Goal: Task Accomplishment & Management: Manage account settings

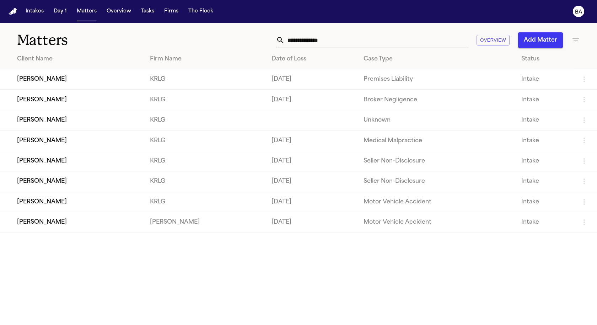
click at [93, 93] on td "[PERSON_NAME]" at bounding box center [72, 100] width 144 height 20
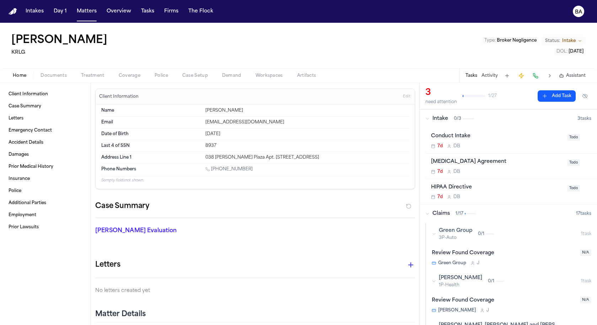
click at [122, 76] on span "Coverage" at bounding box center [130, 76] width 22 height 6
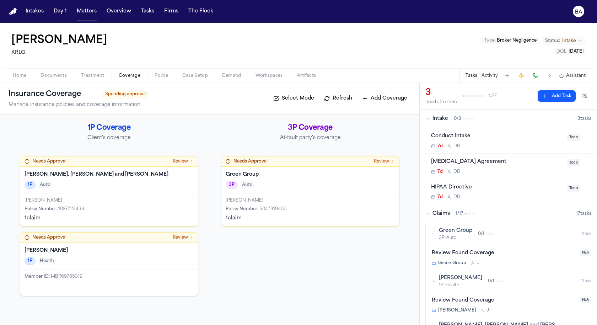
click at [160, 133] on div "1P Coverage Client's coverage" at bounding box center [109, 136] width 178 height 26
click at [110, 133] on h2 "1P Coverage" at bounding box center [109, 128] width 178 height 10
click at [190, 111] on div "Insurance Coverage 3 pending approval Manage insurance policies and coverage in…" at bounding box center [209, 99] width 419 height 32
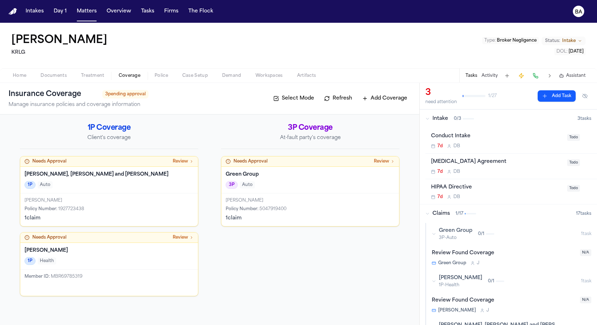
click at [283, 101] on button "Select Mode" at bounding box center [294, 98] width 48 height 11
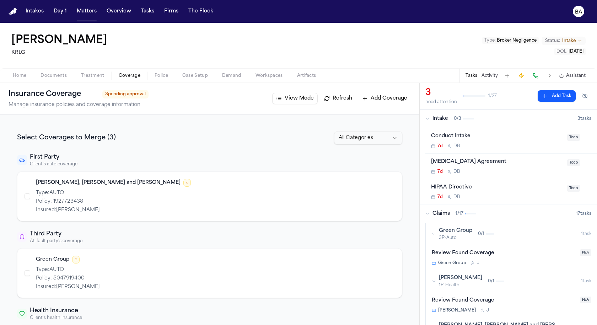
click at [283, 102] on button "View Mode" at bounding box center [294, 98] width 45 height 11
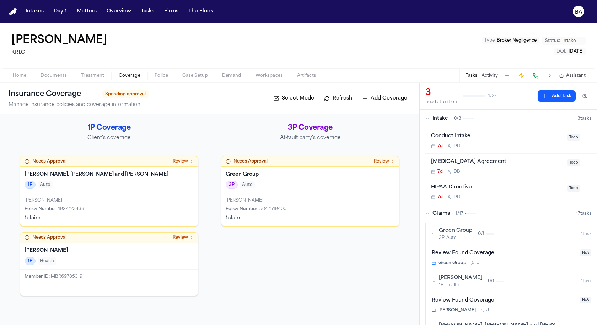
click at [167, 162] on div "Needs Approval Review" at bounding box center [109, 161] width 169 height 6
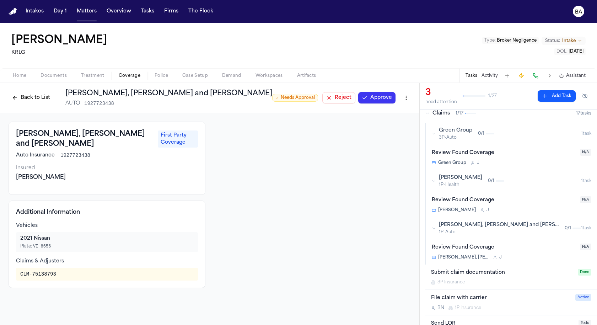
scroll to position [188, 0]
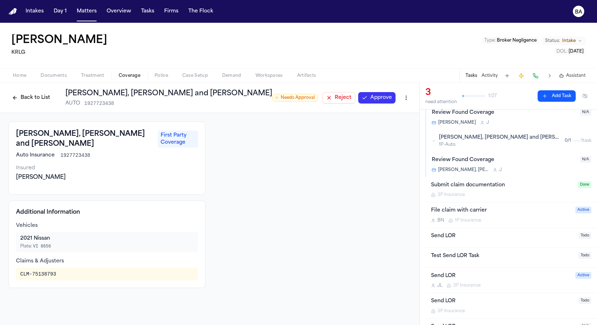
click at [472, 234] on div "Send LOR" at bounding box center [502, 236] width 143 height 8
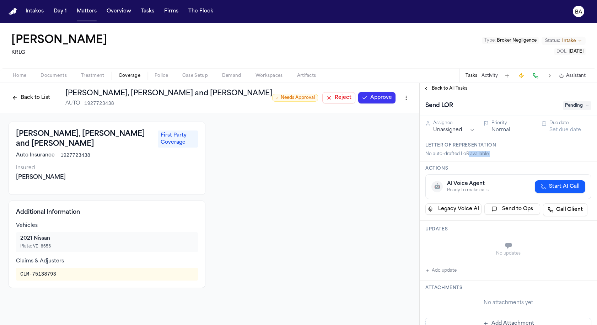
click at [467, 156] on div "Letter of Representation No auto-drafted LoR available." at bounding box center [508, 149] width 177 height 23
click at [467, 157] on div "Letter of Representation No auto-drafted LoR available." at bounding box center [508, 149] width 177 height 23
click at [440, 87] on span "Back to All Tasks" at bounding box center [450, 89] width 36 height 6
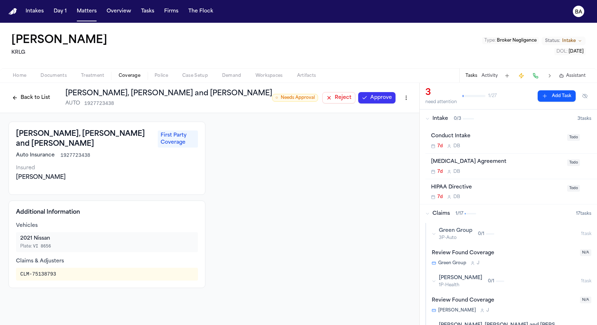
click at [27, 101] on button "Back to List" at bounding box center [31, 97] width 45 height 11
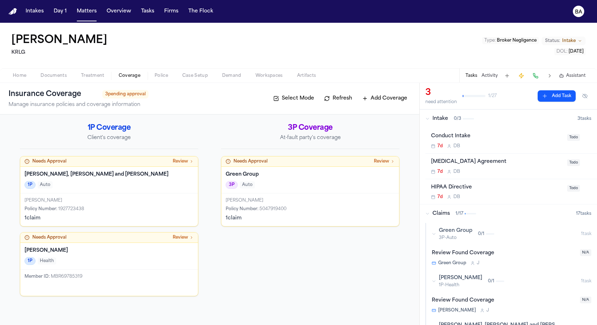
click at [79, 16] on button "Matters" at bounding box center [87, 11] width 26 height 13
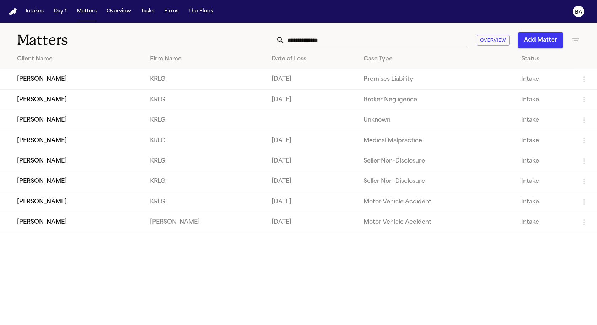
click at [80, 74] on td "Kenneth Bailey" at bounding box center [72, 79] width 144 height 20
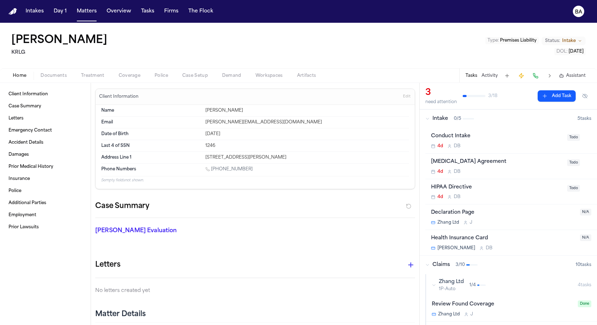
click at [119, 75] on span "Coverage" at bounding box center [130, 76] width 22 height 6
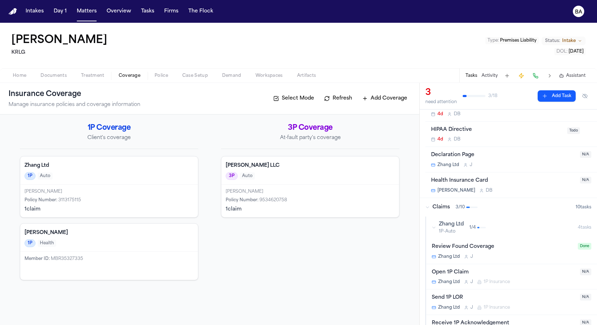
scroll to position [63, 0]
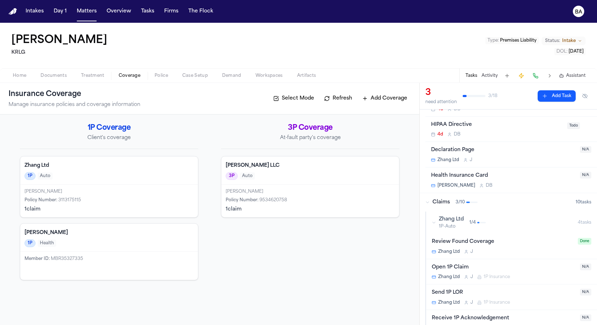
click at [477, 292] on div "Send 1P LOR" at bounding box center [504, 293] width 144 height 8
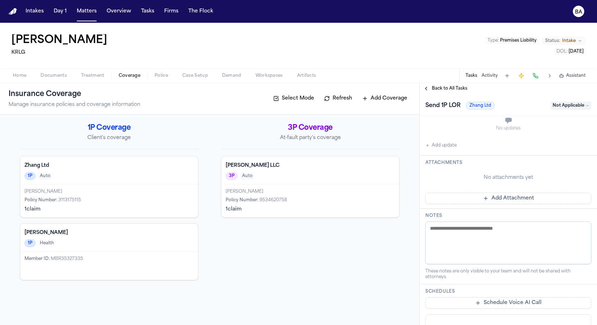
scroll to position [284, 0]
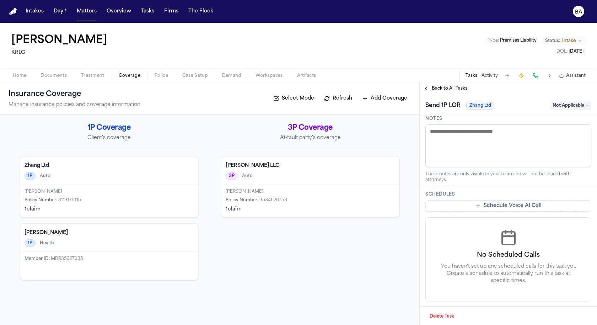
click at [152, 169] on div "Zhang Ltd 1P Auto" at bounding box center [109, 170] width 178 height 28
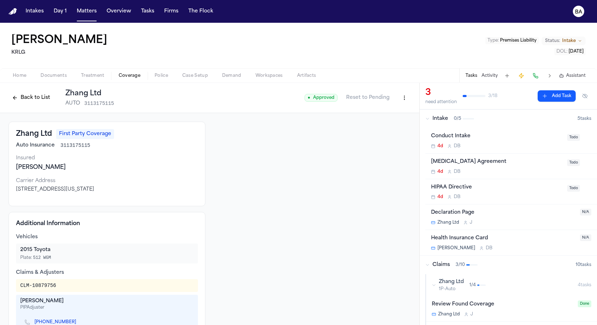
click at [405, 96] on div "Back to List Zhang Ltd AUTO 3113175115 ● Approved Reset to Pending" at bounding box center [209, 98] width 419 height 30
click at [399, 100] on html "Intakes Day 1 Matters Overview Tasks Firms The Flock BA Kenneth Bailey KRLG Typ…" at bounding box center [298, 162] width 597 height 325
click at [388, 113] on div "Edit Coverage" at bounding box center [374, 112] width 60 height 11
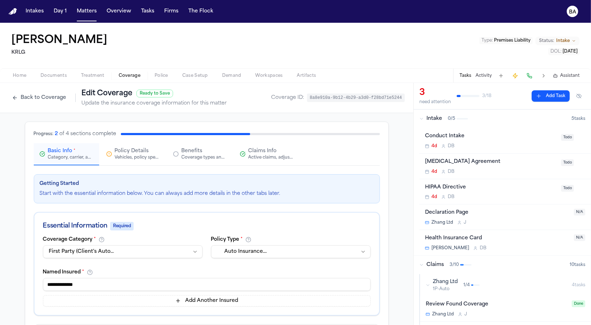
click at [266, 157] on div "Active claims, adjusters, and subrogation details" at bounding box center [270, 158] width 45 height 6
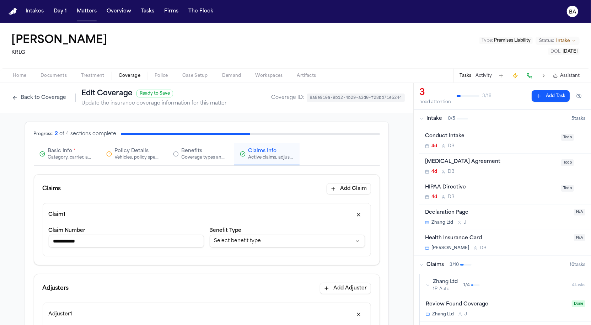
click at [105, 246] on input "**********" at bounding box center [126, 241] width 155 height 13
type input "**********"
click at [75, 155] on div "Category, carrier, and policy holder information" at bounding box center [70, 158] width 45 height 6
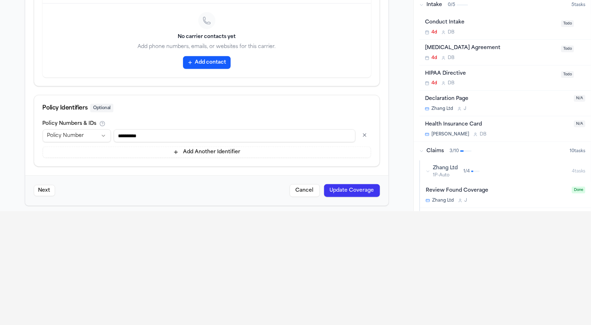
scroll to position [157, 0]
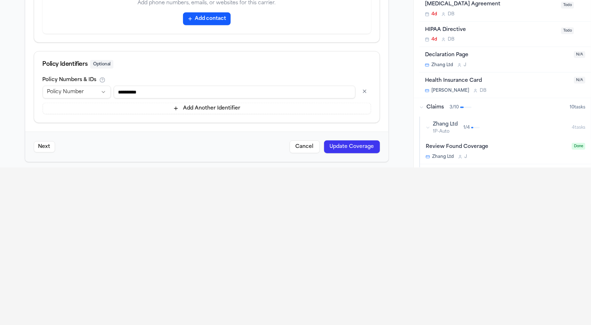
click at [335, 153] on div "Next Cancel Update Coverage" at bounding box center [206, 146] width 363 height 30
click at [339, 150] on button "Update Coverage" at bounding box center [352, 146] width 56 height 13
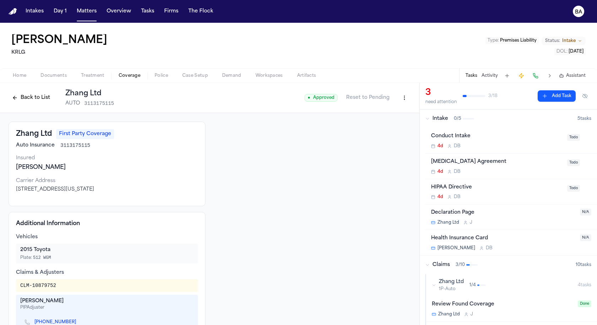
click at [420, 120] on button "Intake 0 / 5 5 task s" at bounding box center [508, 118] width 177 height 18
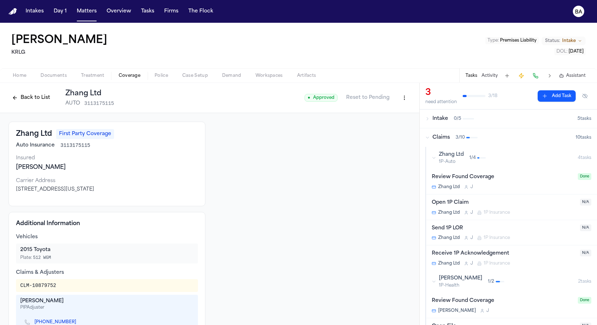
click at [430, 159] on button "Zhang Ltd 1P-Auto 1 / 4 4 task s" at bounding box center [511, 158] width 171 height 22
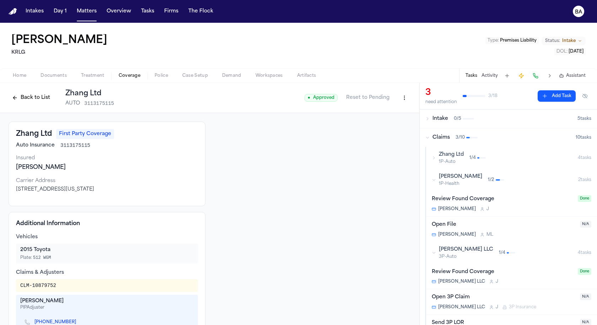
click at [430, 159] on button "Zhang Ltd 1P-Auto 1 / 4 4 task s" at bounding box center [511, 158] width 171 height 22
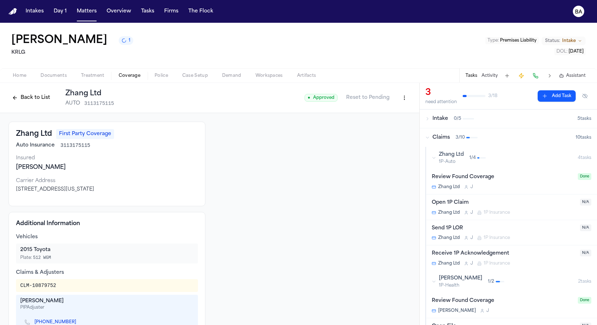
click at [430, 159] on button "Zhang Ltd 1P-Auto 1 / 4 4 task s" at bounding box center [511, 158] width 171 height 22
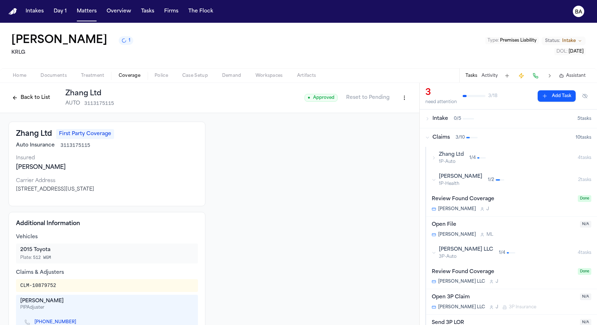
click at [432, 158] on icon "button" at bounding box center [434, 158] width 4 height 4
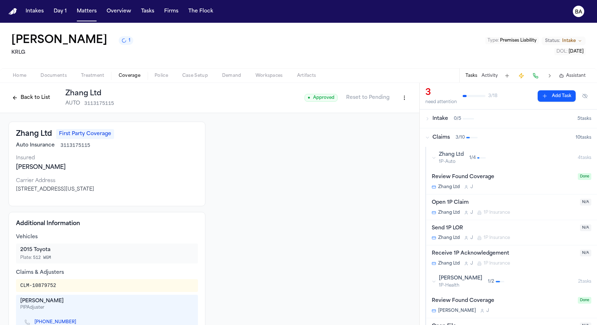
click at [437, 161] on div "Zhang Ltd 1P-Auto 1 / 4" at bounding box center [505, 158] width 146 height 14
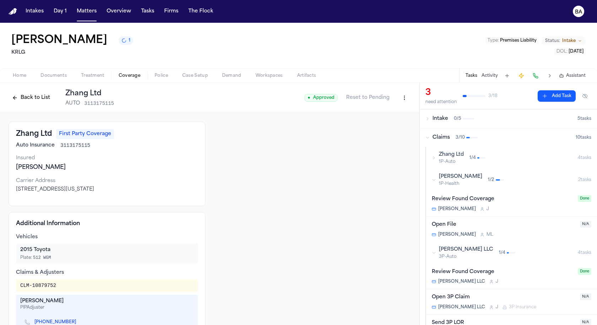
click at [433, 179] on icon "button" at bounding box center [434, 180] width 4 height 4
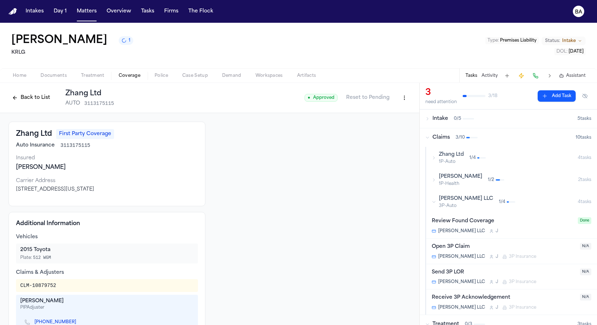
click at [435, 201] on icon "button" at bounding box center [434, 202] width 4 height 4
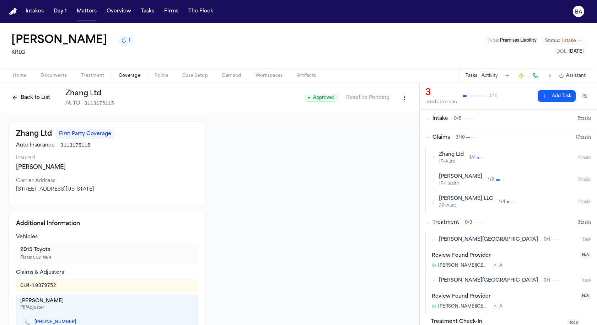
click at [434, 161] on div "Zhang Ltd 1P-Auto 1 / 4" at bounding box center [505, 158] width 146 height 14
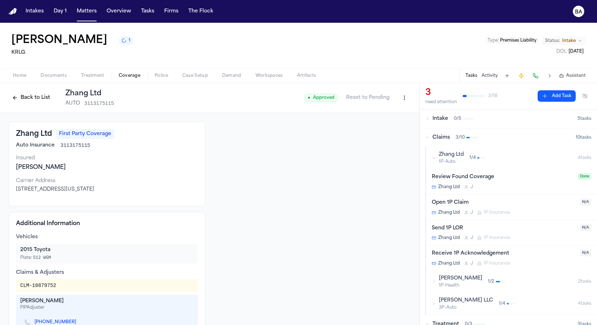
click at [513, 226] on div "Send 1P LOR" at bounding box center [504, 228] width 144 height 8
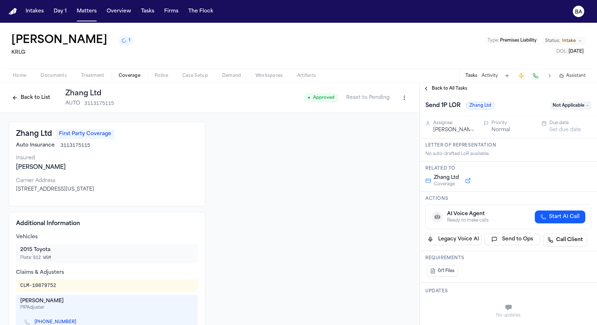
click at [480, 154] on div "No auto-drafted LoR available." at bounding box center [508, 154] width 166 height 6
click at [508, 160] on div "Letter of Representation No auto-drafted LoR available." at bounding box center [508, 149] width 177 height 23
click at [257, 195] on div at bounding box center [312, 231] width 197 height 218
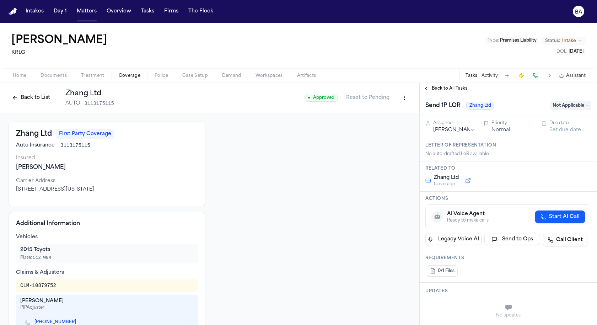
click at [336, 124] on div at bounding box center [312, 231] width 197 height 218
click at [400, 99] on html "Intakes Day 1 Matters Overview Tasks Firms The Flock BA Kenneth Bailey KRLG Typ…" at bounding box center [298, 162] width 597 height 325
click at [382, 112] on div "Edit Coverage" at bounding box center [374, 112] width 60 height 11
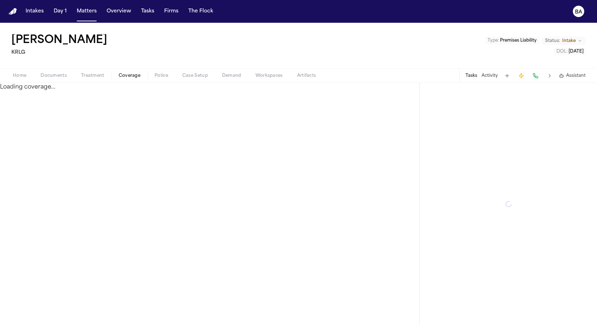
click at [114, 76] on button "Coverage" at bounding box center [130, 75] width 36 height 9
drag, startPoint x: 123, startPoint y: 75, endPoint x: 106, endPoint y: 57, distance: 24.9
click at [123, 76] on span "Coverage" at bounding box center [130, 76] width 22 height 6
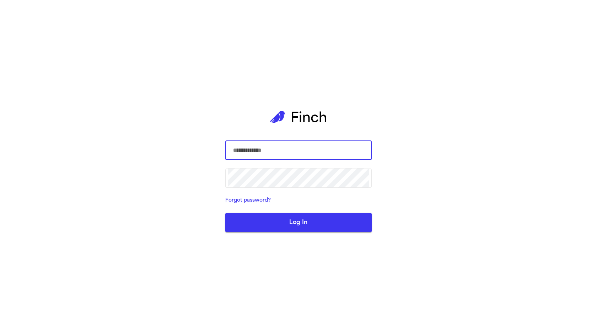
click at [304, 151] on input "text" at bounding box center [298, 150] width 141 height 20
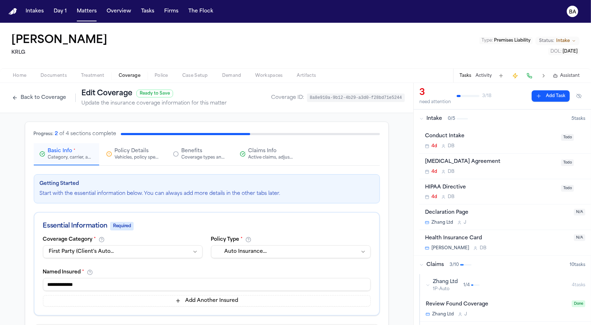
click at [274, 157] on div "Active claims, adjusters, and subrogation details" at bounding box center [270, 158] width 45 height 6
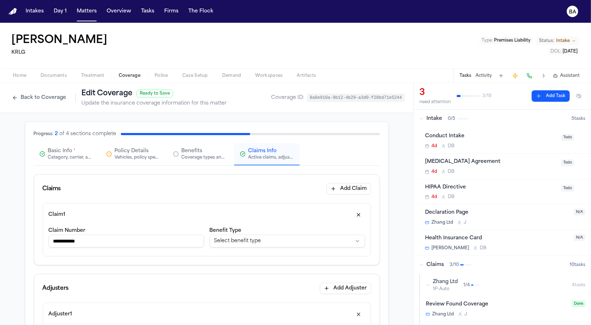
click at [114, 242] on input "**********" at bounding box center [126, 241] width 155 height 13
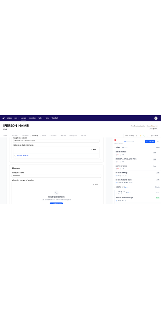
scroll to position [363, 0]
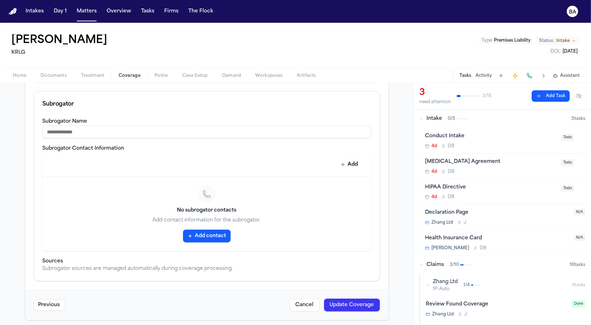
type input "**********"
click at [334, 303] on button "Update Coverage" at bounding box center [352, 304] width 56 height 13
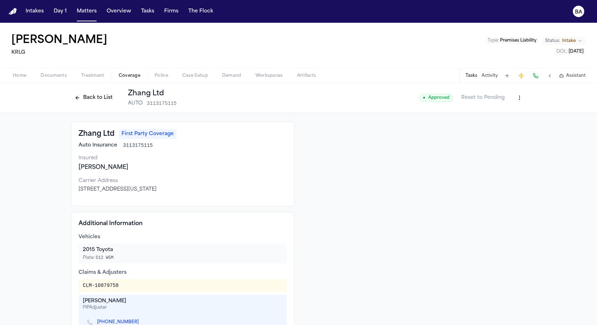
click at [167, 77] on div "Tasks Activity Assistant" at bounding box center [525, 76] width 132 height 14
click at [167, 76] on button "Tasks" at bounding box center [471, 76] width 12 height 6
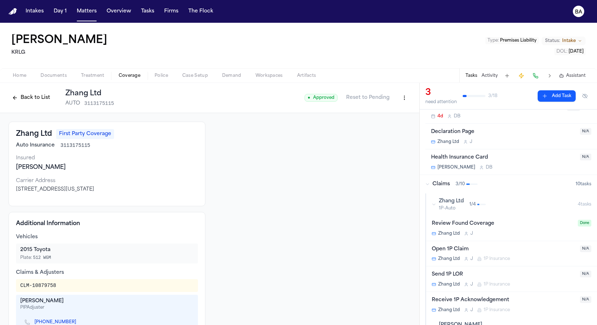
scroll to position [101, 0]
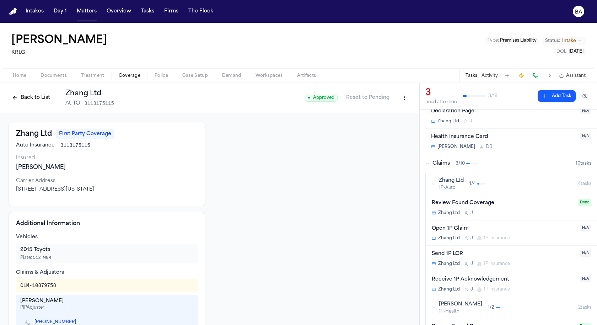
click at [167, 252] on div "Send 1P LOR" at bounding box center [504, 254] width 144 height 8
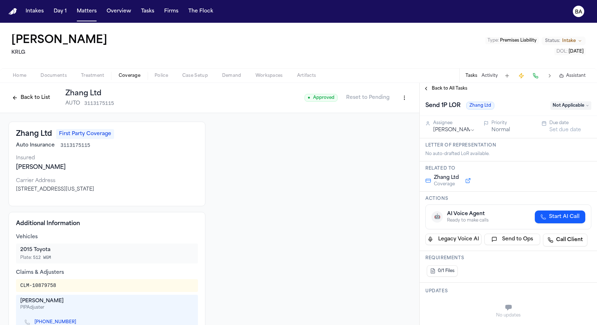
click at [167, 105] on span "Zhang Ltd" at bounding box center [480, 106] width 28 height 8
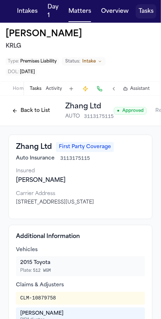
click at [149, 13] on button "Tasks" at bounding box center [146, 11] width 21 height 14
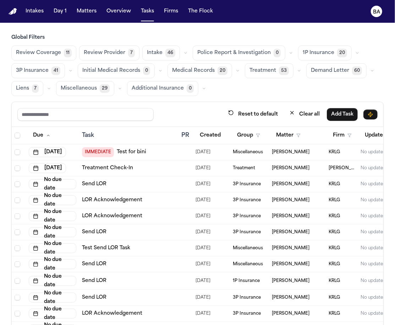
click at [167, 55] on span "1P Insurance" at bounding box center [319, 52] width 32 height 7
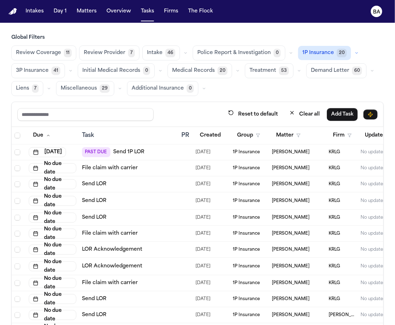
click at [167, 53] on icon "button" at bounding box center [357, 53] width 4 height 4
click at [167, 91] on button "Send LOR 10" at bounding box center [334, 84] width 70 height 14
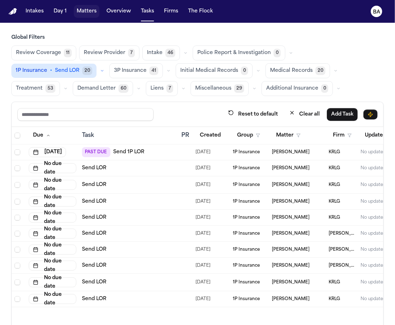
click at [88, 11] on button "Matters" at bounding box center [87, 11] width 26 height 13
click at [65, 74] on span "Send LOR" at bounding box center [67, 70] width 25 height 7
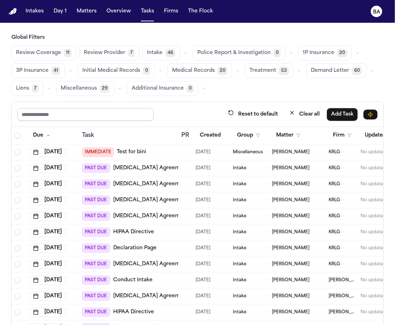
click at [70, 118] on input "text" at bounding box center [85, 114] width 136 height 13
type input "*****"
click at [97, 85] on button "Miscellaneous 29" at bounding box center [85, 88] width 58 height 15
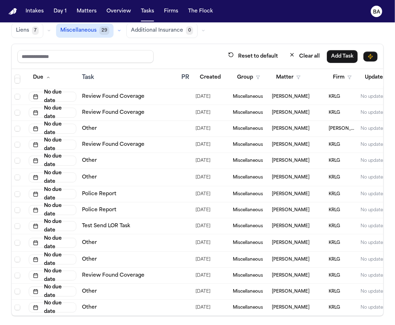
scroll to position [98, 0]
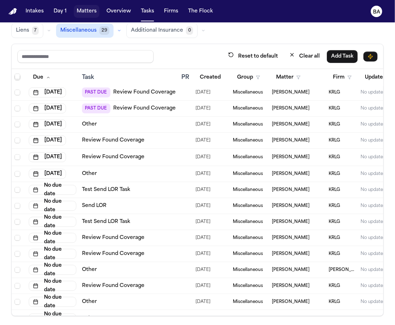
click at [87, 13] on button "Matters" at bounding box center [87, 11] width 26 height 13
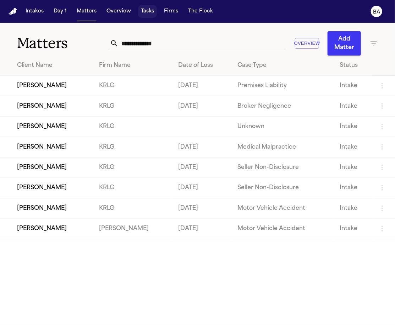
click at [142, 11] on button "Tasks" at bounding box center [147, 11] width 19 height 13
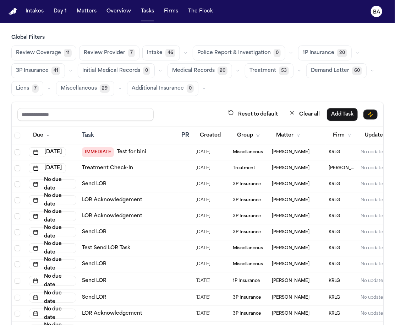
drag, startPoint x: 313, startPoint y: 51, endPoint x: 390, endPoint y: 47, distance: 77.9
click at [167, 51] on span "1P Insurance" at bounding box center [319, 52] width 32 height 7
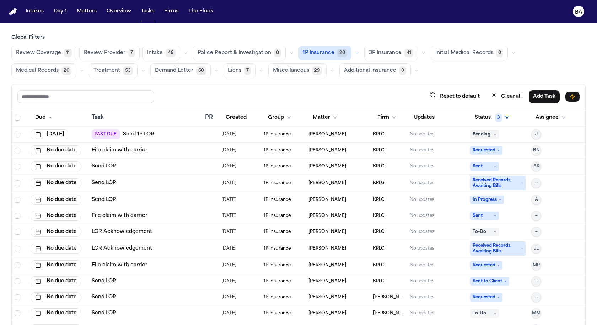
click at [167, 176] on span "Received Records, Awaiting Bills" at bounding box center [497, 183] width 55 height 14
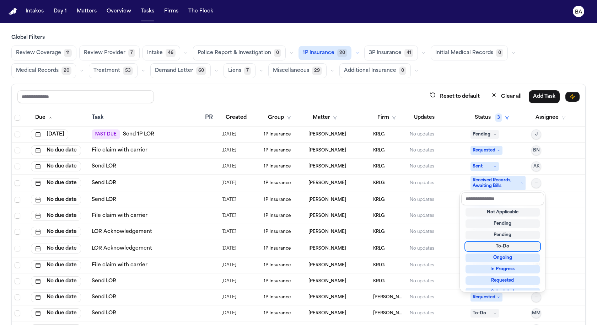
click at [167, 247] on div "To-Do" at bounding box center [502, 246] width 74 height 9
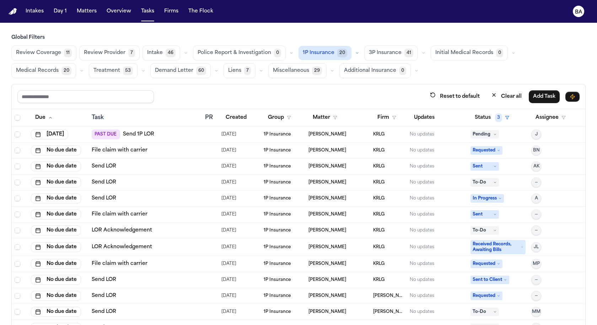
click at [143, 180] on div "Send LOR" at bounding box center [146, 182] width 108 height 7
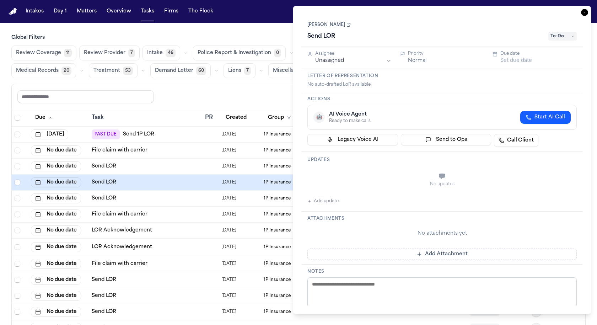
click at [167, 26] on link "Glenn Ortiz" at bounding box center [328, 25] width 43 height 6
click at [167, 101] on h3 "Actions" at bounding box center [441, 99] width 269 height 6
click at [167, 37] on div "Send LOR" at bounding box center [425, 36] width 237 height 11
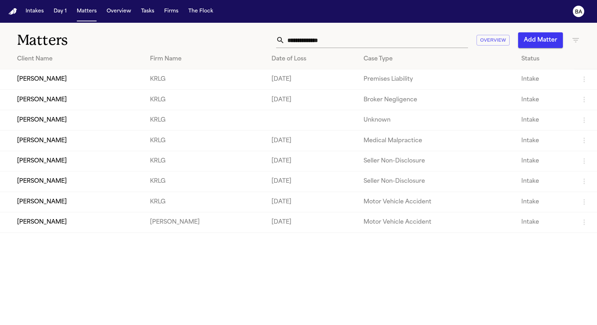
click at [115, 87] on td "[PERSON_NAME]" at bounding box center [72, 79] width 144 height 20
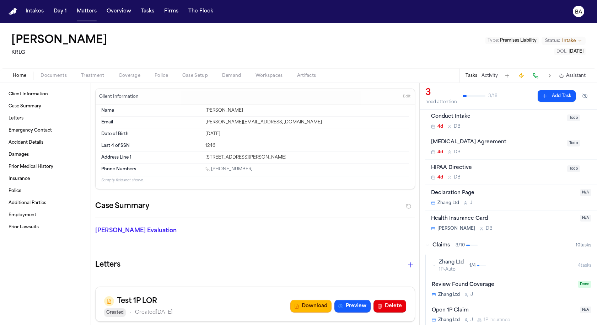
scroll to position [32, 0]
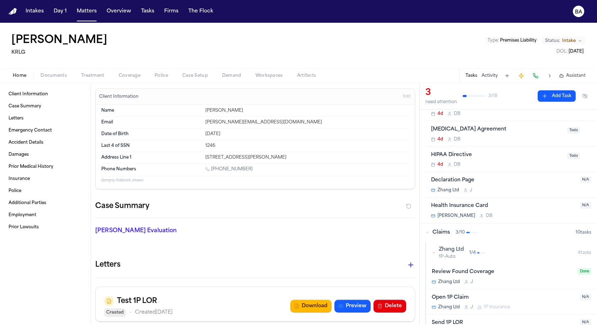
click at [395, 253] on div "Zhang Ltd 1P-Auto 1 / 4" at bounding box center [505, 253] width 146 height 14
click at [395, 254] on button "Zhang Ltd 1P-Auto 1 / 4 4 task s" at bounding box center [511, 253] width 171 height 22
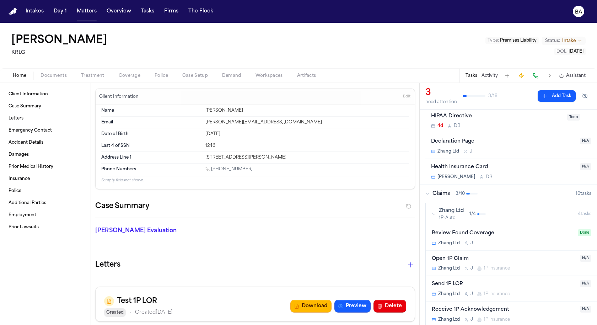
scroll to position [81, 0]
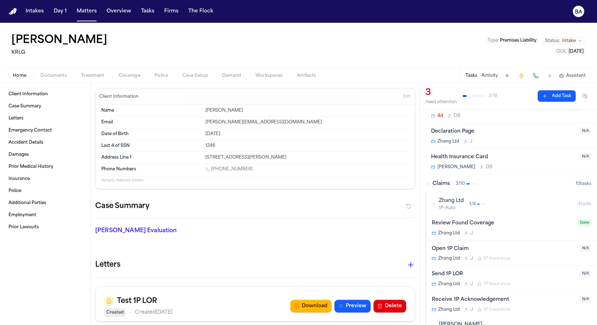
click at [395, 270] on div "Send 1P LOR" at bounding box center [504, 274] width 144 height 8
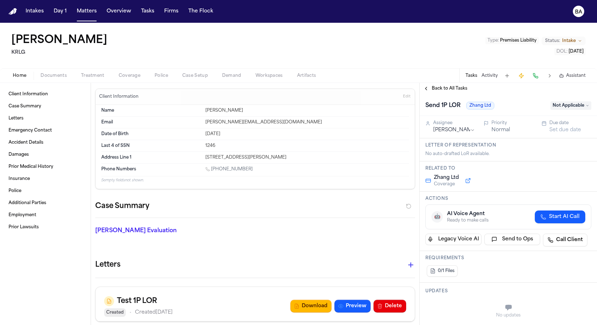
click at [395, 89] on button "Back to All Tasks" at bounding box center [445, 89] width 51 height 6
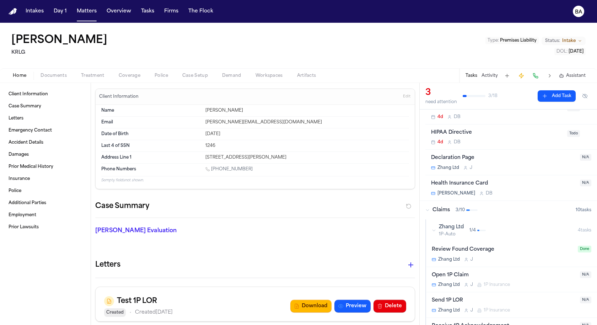
scroll to position [73, 0]
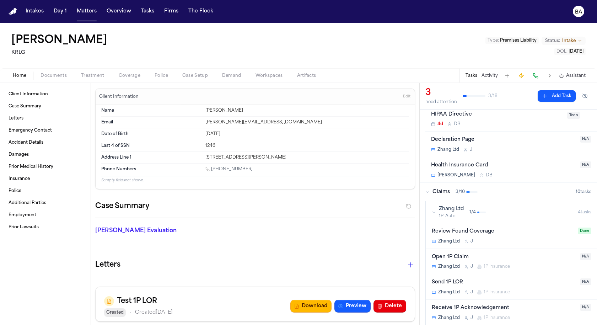
click at [395, 280] on div "Send 1P LOR" at bounding box center [504, 282] width 144 height 8
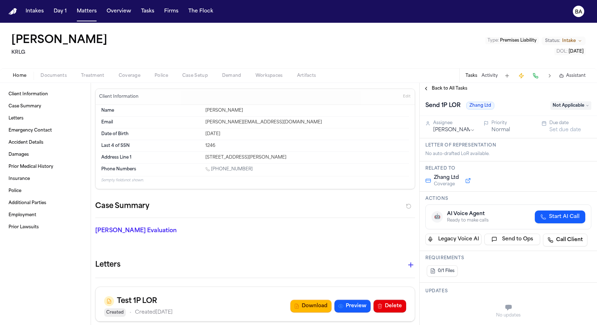
click at [395, 89] on span "Back to All Tasks" at bounding box center [450, 89] width 36 height 6
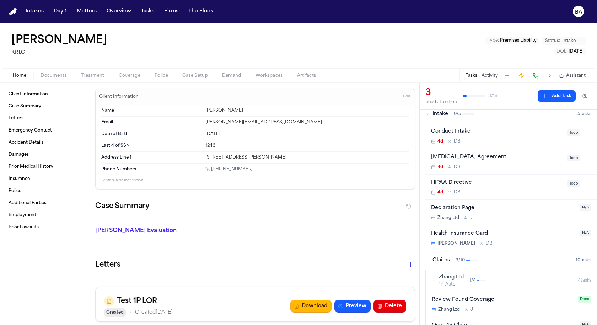
click at [395, 277] on div "Zhang Ltd 1P-Auto 1 / 4" at bounding box center [505, 281] width 146 height 14
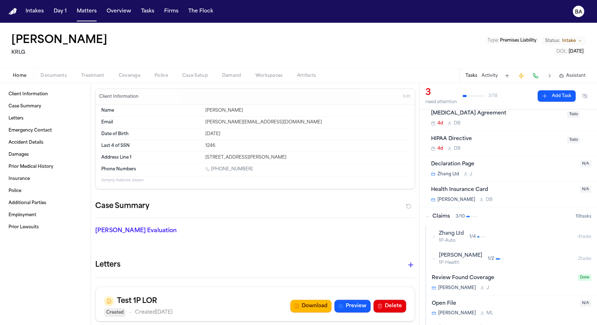
scroll to position [92, 0]
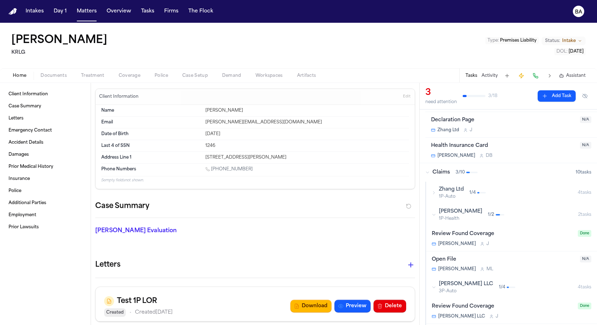
click at [395, 195] on div "Zhang Ltd 1P-Auto 1 / 4" at bounding box center [505, 193] width 146 height 14
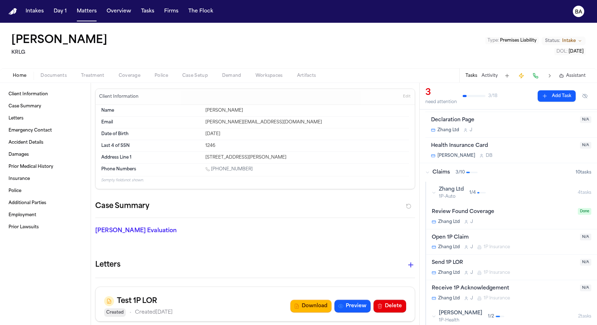
click at [395, 266] on div "Send 1P LOR Zhang Ltd J 1P Insurance" at bounding box center [504, 267] width 144 height 17
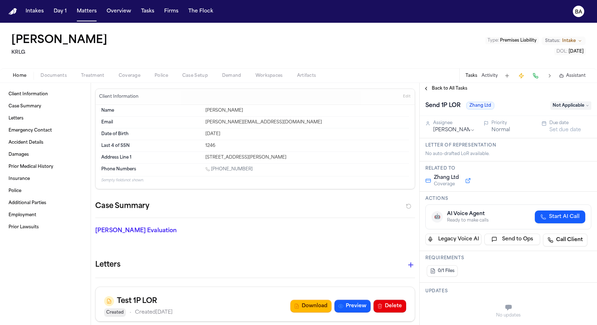
click at [395, 104] on h1 "Send 1P LOR" at bounding box center [442, 105] width 41 height 11
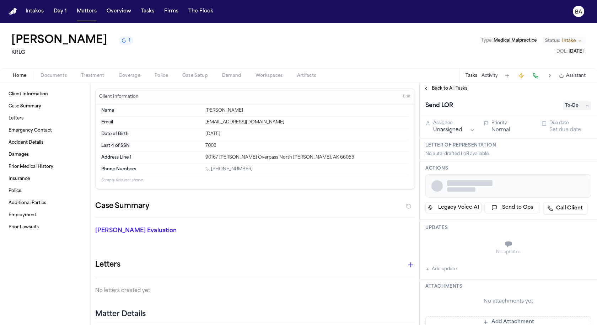
click at [135, 76] on span "Coverage" at bounding box center [130, 76] width 22 height 6
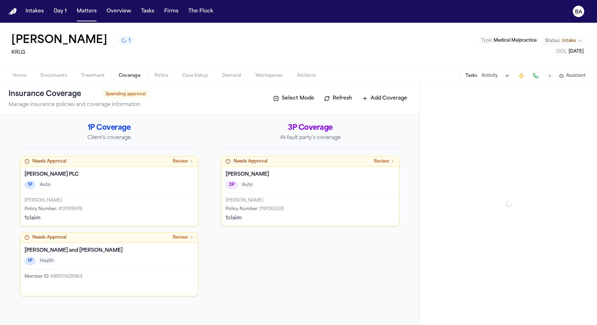
click at [150, 158] on div "Needs Approval Review" at bounding box center [109, 161] width 178 height 10
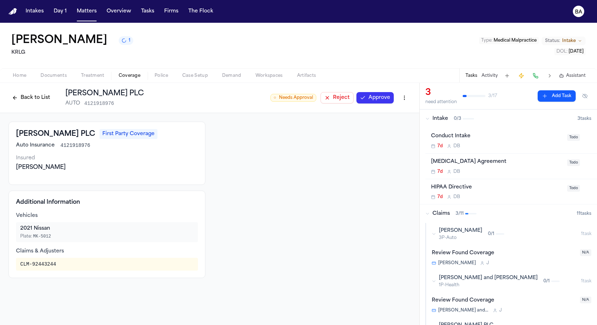
click at [376, 98] on button "Approve" at bounding box center [374, 97] width 37 height 11
click at [432, 237] on div "[PERSON_NAME] 3P-Auto 0 / 1" at bounding box center [506, 234] width 149 height 14
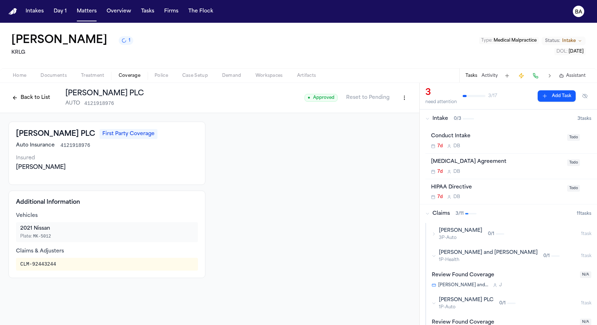
click at [431, 253] on button "[PERSON_NAME] and [PERSON_NAME] 1P-Health 0 / 1 1 task" at bounding box center [511, 256] width 171 height 22
click at [432, 277] on icon "button" at bounding box center [434, 278] width 4 height 4
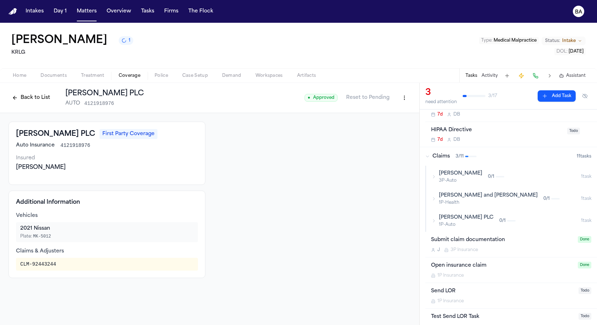
scroll to position [77, 0]
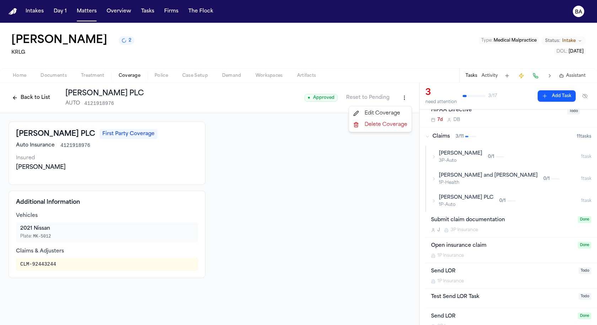
click at [409, 98] on html "Intakes Day 1 Matters Overview Tasks Firms The Flock BA [PERSON_NAME] 2 KRLG Ty…" at bounding box center [298, 162] width 597 height 325
click at [392, 112] on div "Edit Coverage" at bounding box center [380, 113] width 60 height 11
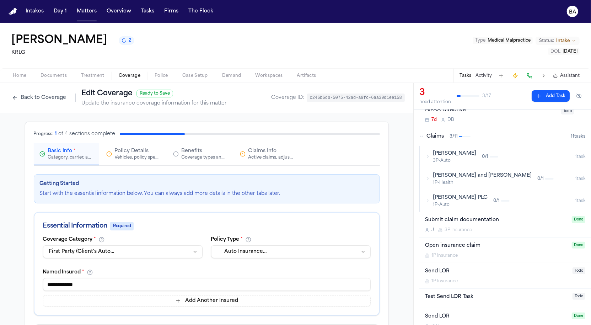
click at [254, 154] on div "Claims Info Active claims, adjusters, and subrogation details" at bounding box center [270, 153] width 45 height 13
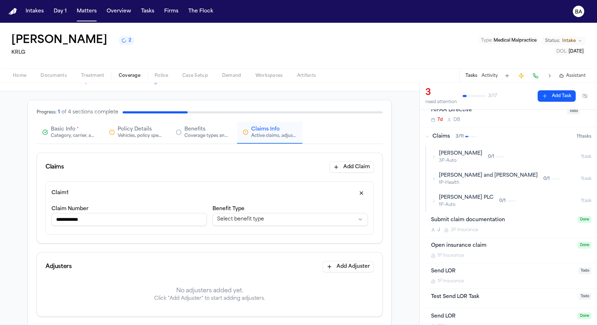
scroll to position [39, 0]
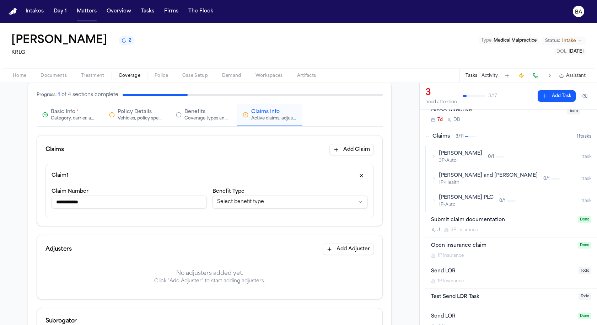
click at [145, 208] on div "**********" at bounding box center [129, 199] width 155 height 24
click at [145, 206] on input "**********" at bounding box center [129, 201] width 155 height 13
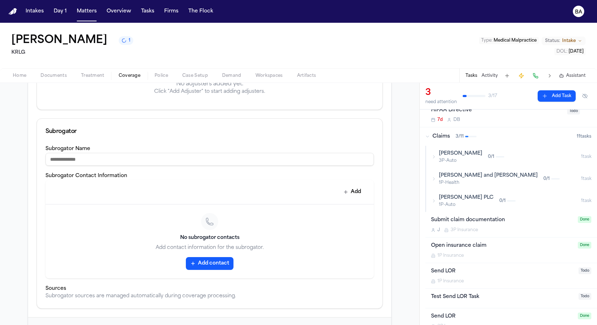
scroll to position [257, 0]
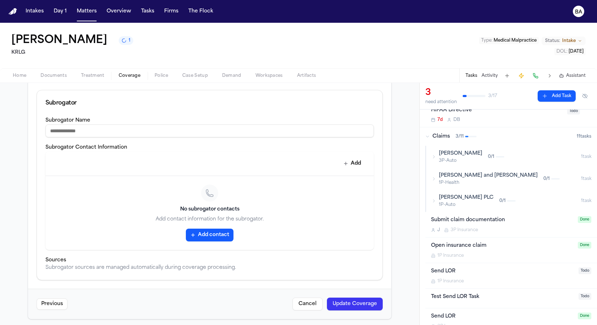
type input "**********"
click at [341, 302] on button "Update Coverage" at bounding box center [355, 303] width 56 height 13
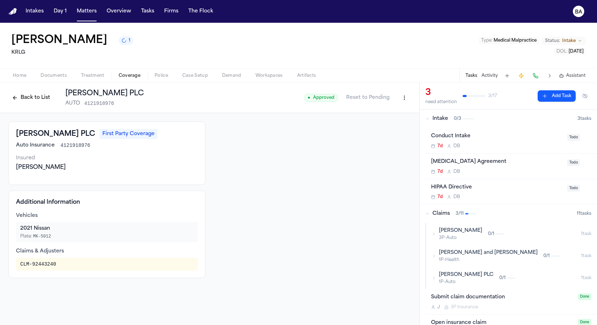
click at [435, 277] on icon "button" at bounding box center [434, 278] width 4 height 4
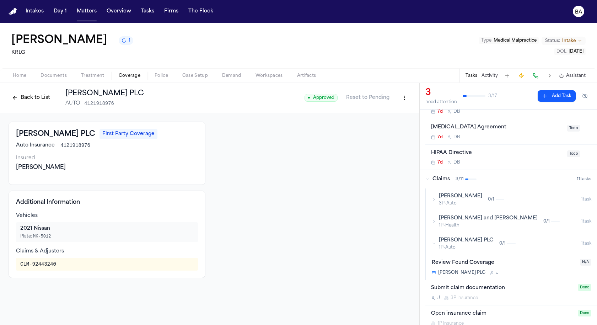
scroll to position [70, 0]
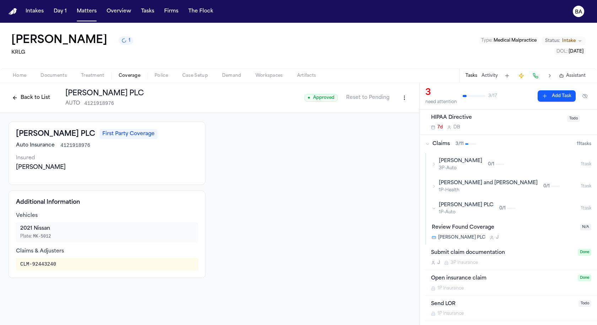
click at [483, 302] on div "Send LOR" at bounding box center [502, 304] width 143 height 8
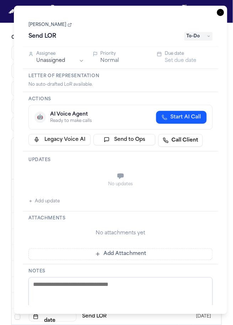
click at [49, 25] on link "[PERSON_NAME]" at bounding box center [49, 25] width 43 height 6
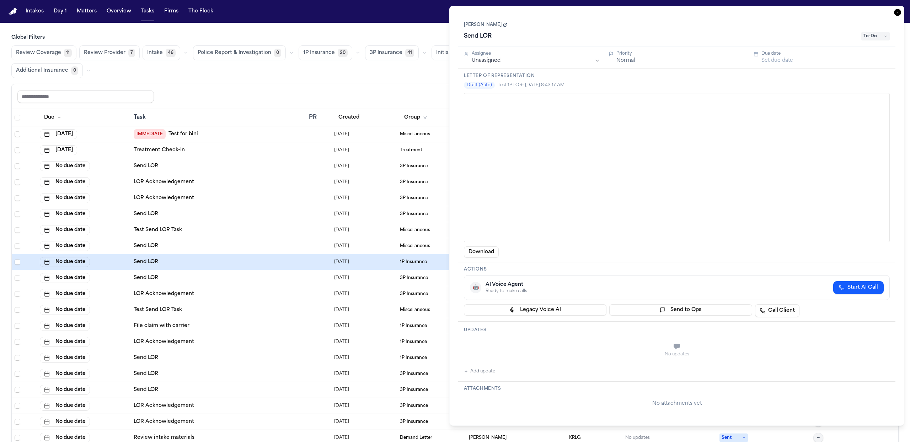
click at [232, 26] on link "[PERSON_NAME]" at bounding box center [485, 25] width 43 height 6
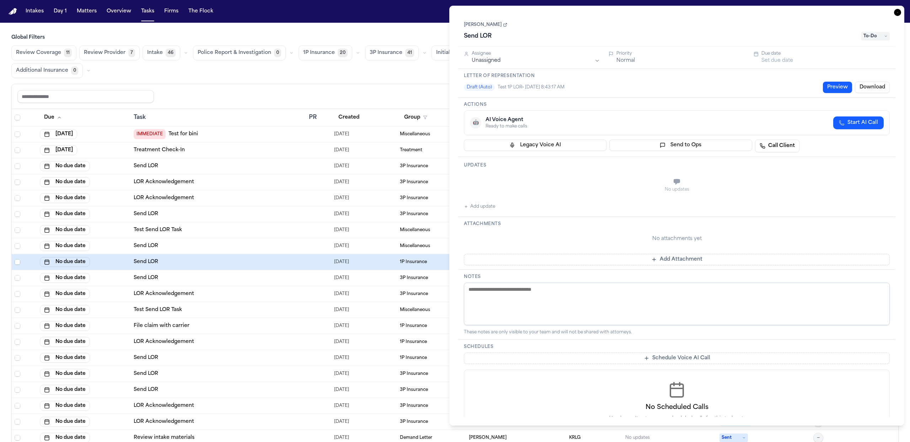
click at [232, 81] on div "Letter of Representation Draft (Auto) Test 1P LOR • 8/11/2025, 8:43:17 AM Previ…" at bounding box center [676, 83] width 437 height 29
click at [232, 85] on button "Preview" at bounding box center [837, 87] width 29 height 11
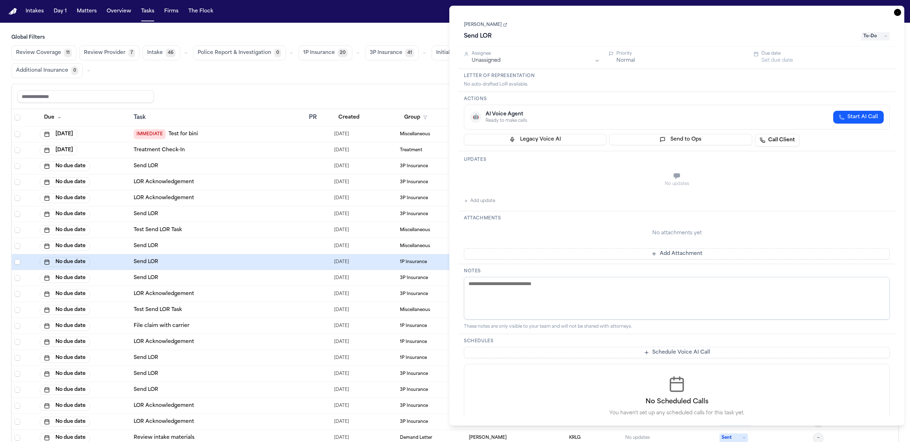
click at [232, 243] on div "Send LOR" at bounding box center [219, 246] width 170 height 7
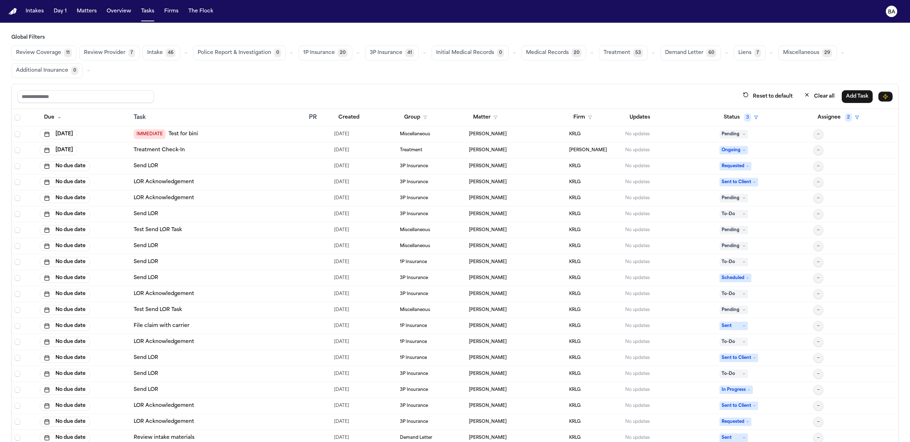
click at [223, 260] on div "Send LOR" at bounding box center [219, 262] width 170 height 7
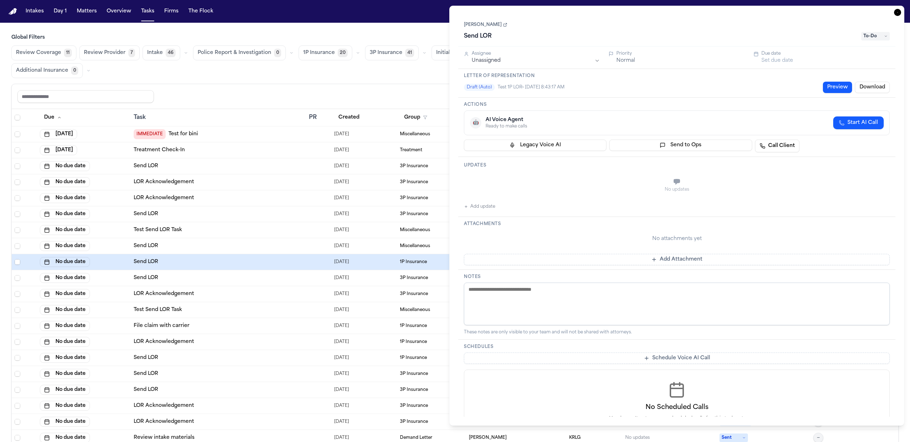
click at [232, 87] on button "Preview" at bounding box center [837, 87] width 29 height 11
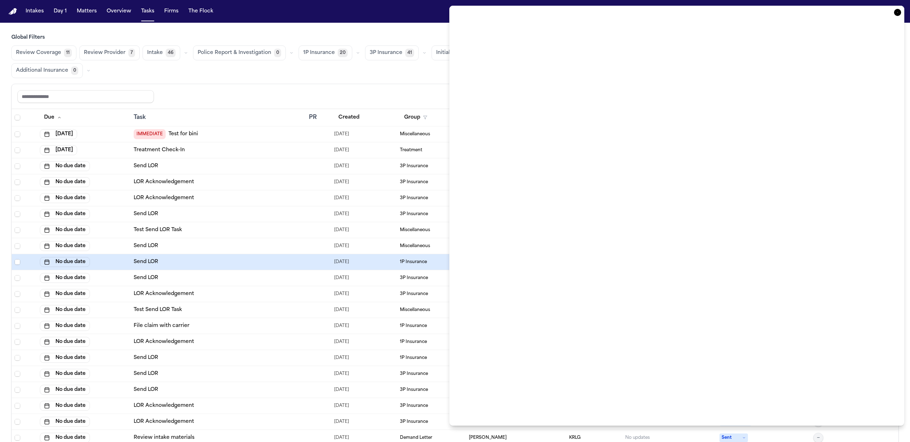
click at [232, 8] on div "Letter of Representation (Preview) Close" at bounding box center [676, 216] width 455 height 420
click at [232, 12] on icon "button" at bounding box center [897, 12] width 7 height 7
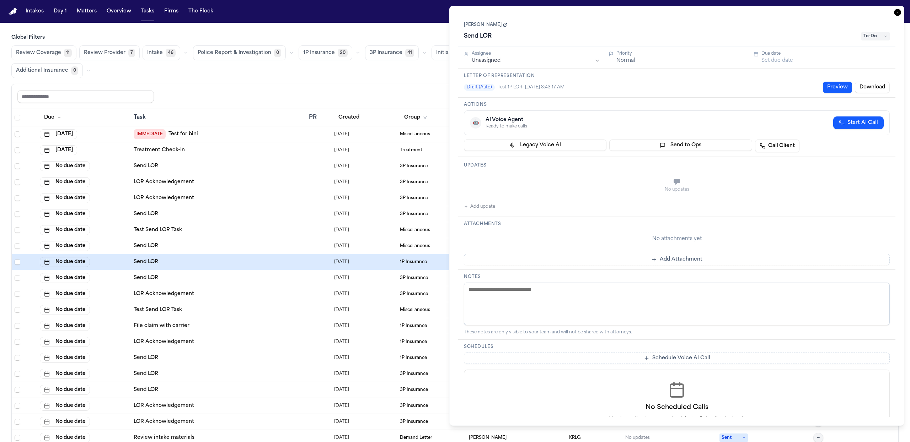
click at [232, 88] on button "Download" at bounding box center [872, 87] width 35 height 11
click at [232, 87] on button "Download" at bounding box center [872, 87] width 35 height 11
click at [232, 88] on button "Preview" at bounding box center [837, 87] width 29 height 11
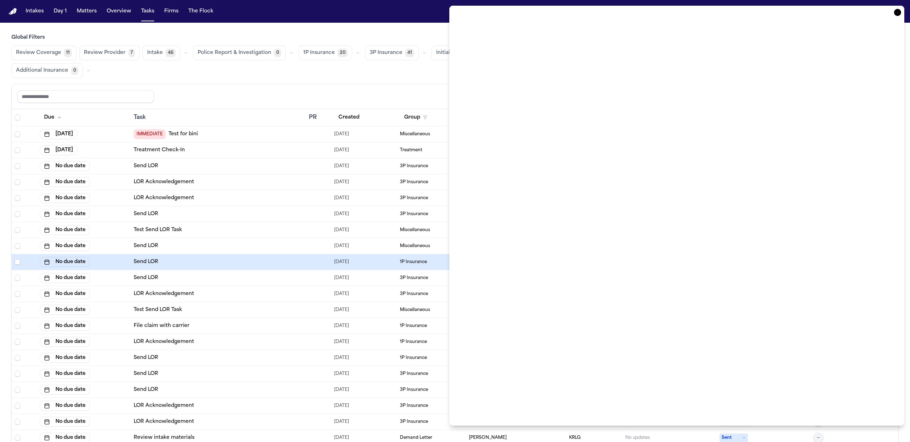
click at [232, 13] on icon "button" at bounding box center [897, 12] width 7 height 7
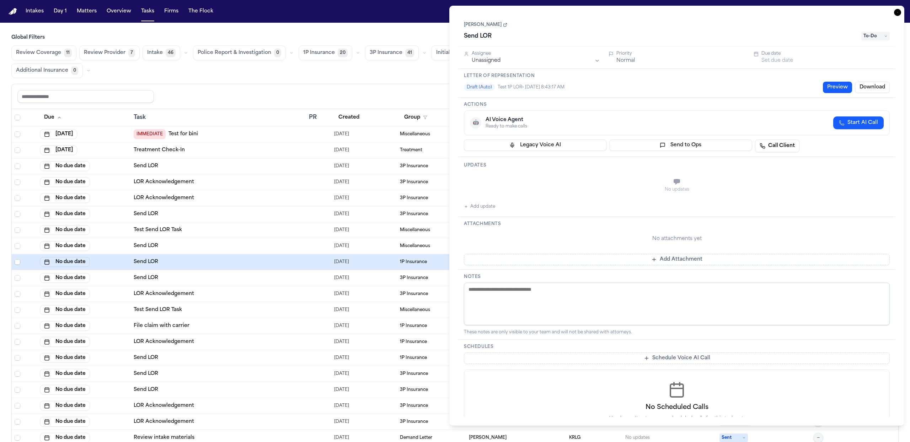
click at [232, 87] on button "Download" at bounding box center [872, 87] width 35 height 11
click at [232, 86] on button "Download" at bounding box center [872, 87] width 35 height 11
click at [232, 87] on span "Test 1P LOR • 8/11/2025, 8:43:17 AM" at bounding box center [530, 88] width 67 height 6
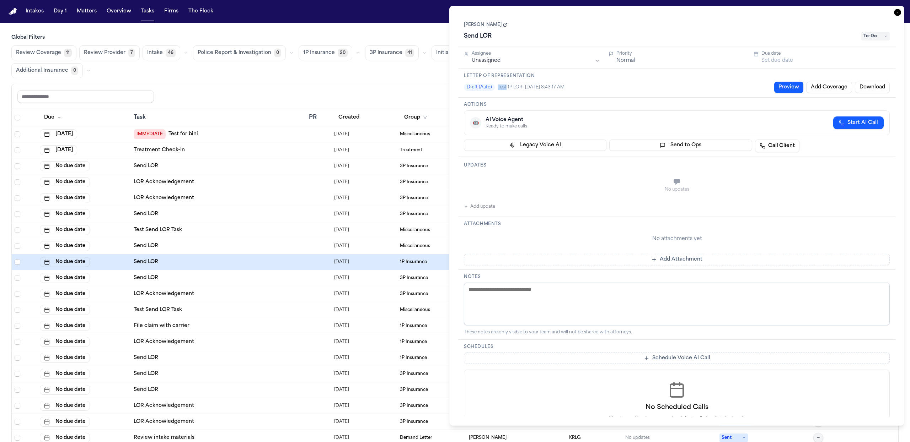
click at [232, 87] on span "Test 1P LOR • 8/11/2025, 8:43:17 AM" at bounding box center [530, 88] width 67 height 6
click at [232, 88] on span "Test 1P LOR • 8/11/2025, 8:43:17 AM" at bounding box center [530, 88] width 67 height 6
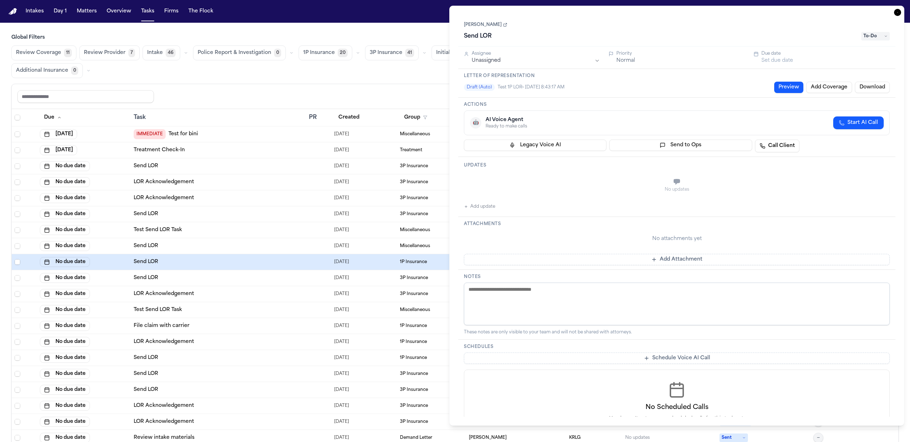
click at [232, 77] on h3 "Letter of Representation" at bounding box center [677, 76] width 426 height 6
click at [232, 78] on h3 "Letter of Representation" at bounding box center [677, 76] width 426 height 6
click at [232, 79] on div "Letter of Representation Draft (Auto) Test 1P LOR • 8/11/2025, 8:43:17 AM Previ…" at bounding box center [676, 83] width 437 height 29
click at [232, 90] on span "Draft (Auto)" at bounding box center [479, 87] width 31 height 7
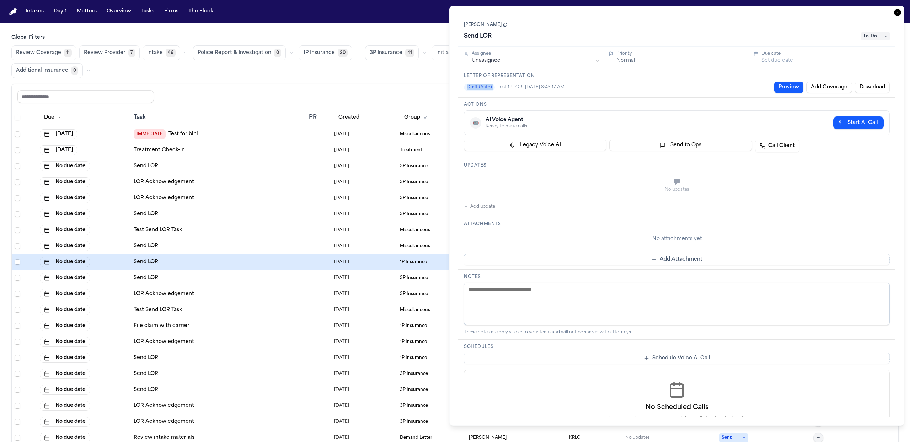
click at [232, 89] on span "Draft (Auto)" at bounding box center [479, 87] width 31 height 7
copy span "Draft (Auto)"
click at [232, 86] on span "Test 1P LOR • 8/11/2025, 8:43:17 AM" at bounding box center [530, 88] width 67 height 6
click at [232, 90] on button "Preview" at bounding box center [788, 87] width 29 height 11
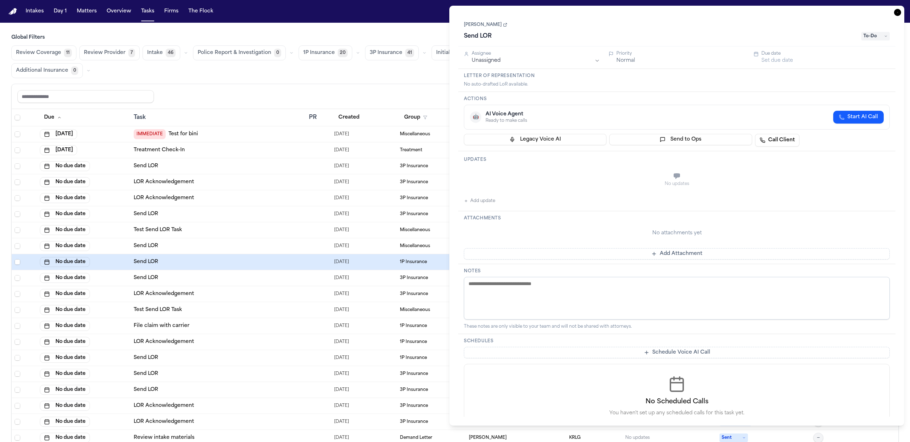
click at [232, 245] on div "Send LOR" at bounding box center [219, 246] width 170 height 7
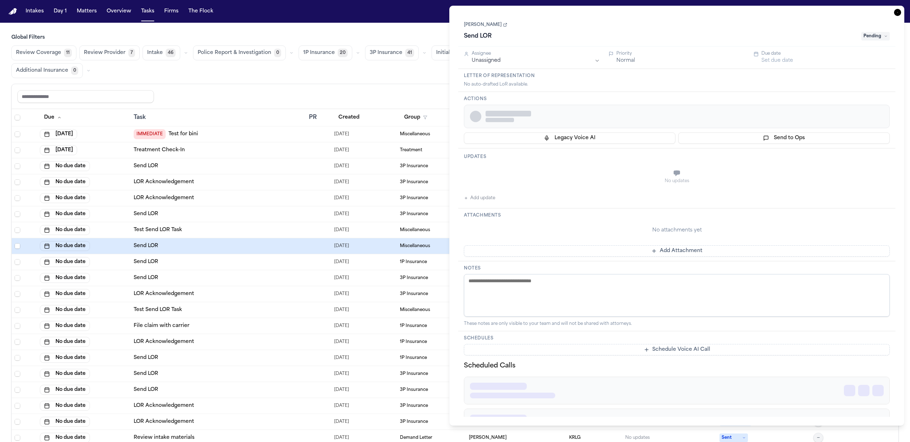
click at [232, 259] on div "Send LOR" at bounding box center [219, 262] width 170 height 7
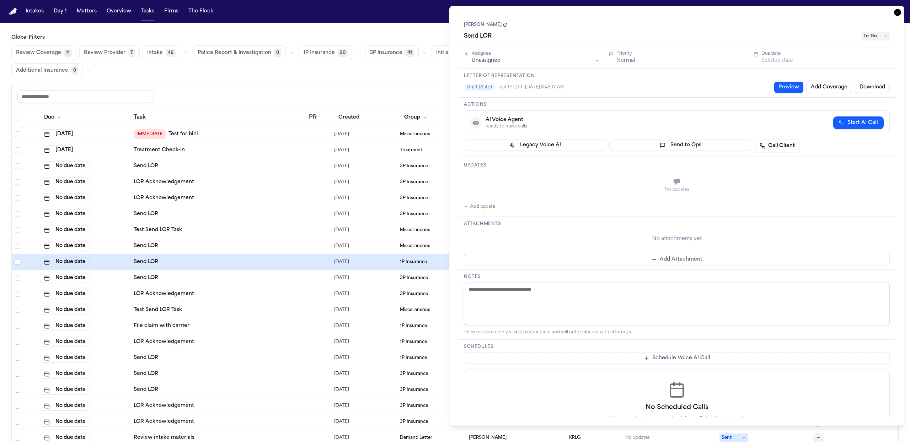
click at [232, 81] on div "Letter of Representation Draft (Auto) Test 1P LOR • 8/11/2025, 8:43:17 AM Previ…" at bounding box center [676, 83] width 437 height 29
click at [232, 88] on button "Preview" at bounding box center [788, 87] width 29 height 11
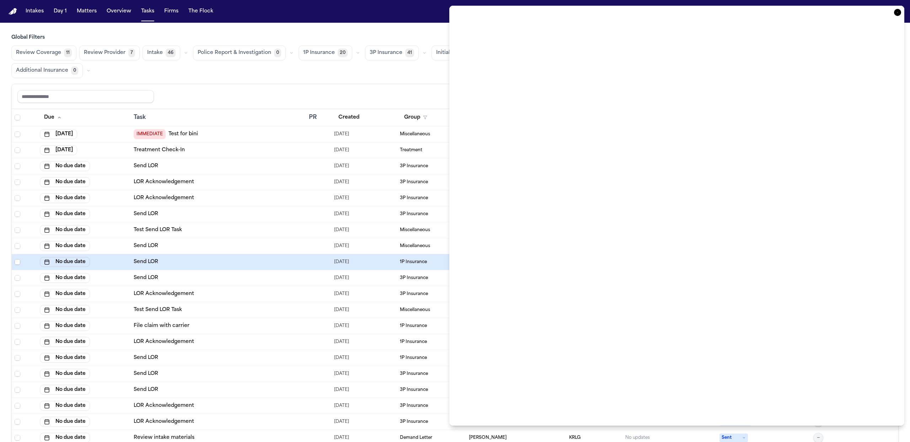
click at [232, 11] on icon "button" at bounding box center [897, 12] width 7 height 7
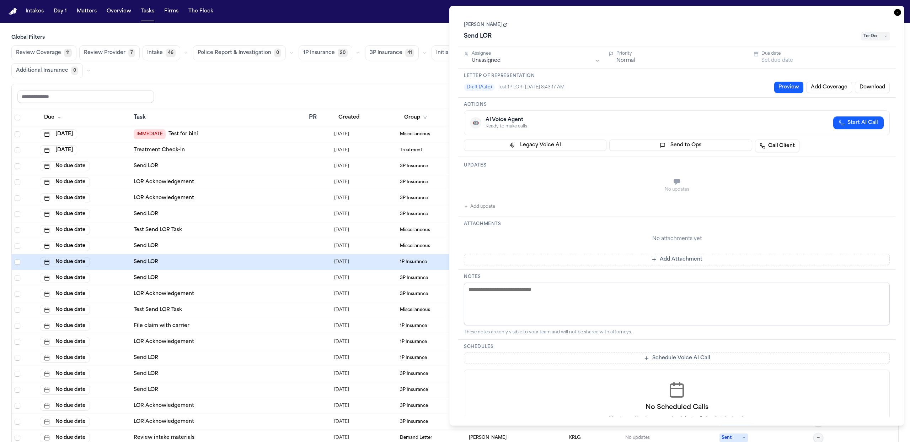
click at [232, 83] on button "Add Coverage" at bounding box center [829, 87] width 46 height 11
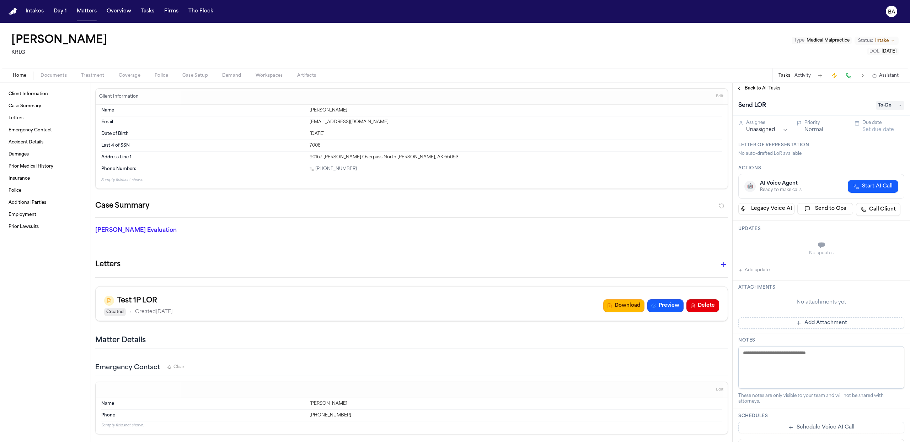
click at [755, 90] on span "Back to All Tasks" at bounding box center [762, 89] width 36 height 6
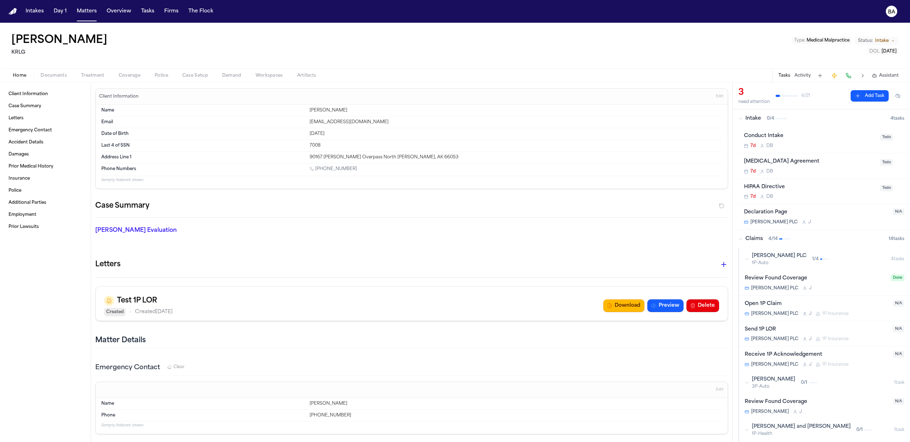
click at [853, 302] on div "Open 1P Claim" at bounding box center [816, 304] width 144 height 8
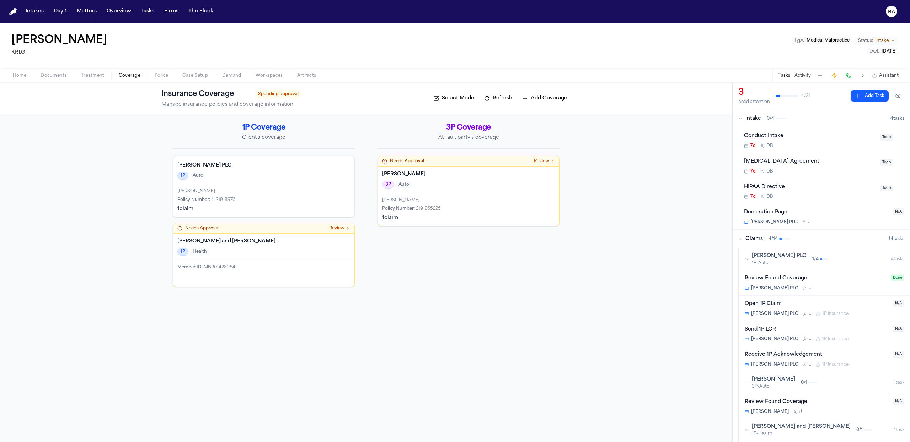
click at [271, 172] on div "1P Auto" at bounding box center [263, 176] width 173 height 8
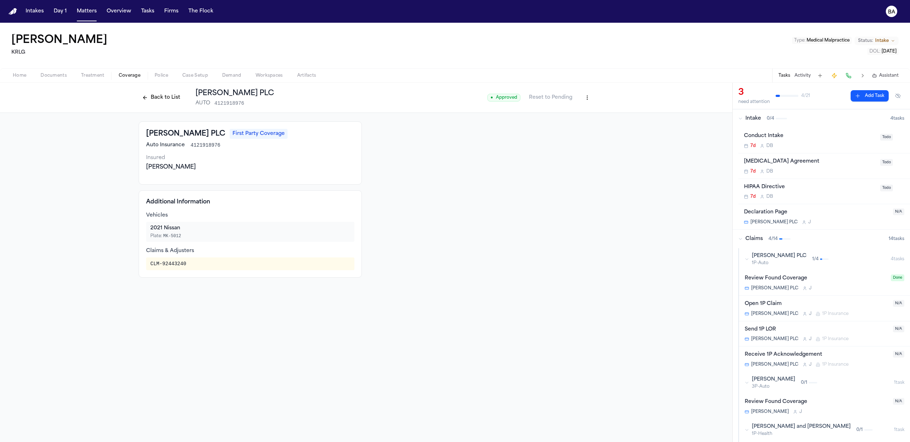
click at [592, 93] on html "Intakes Day 1 Matters Overview Tasks Firms The Flock BA Glenn Ortiz KRLG Type :…" at bounding box center [455, 221] width 910 height 442
click at [576, 110] on div "Edit Coverage" at bounding box center [563, 112] width 60 height 11
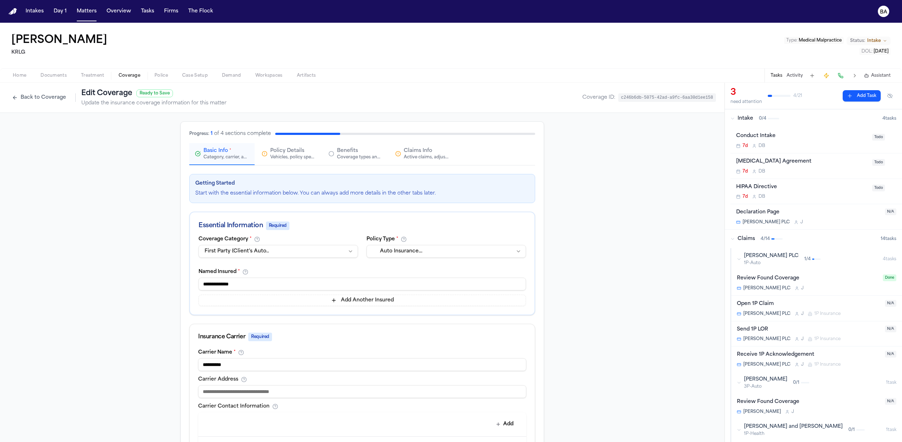
click at [437, 157] on div "Active claims, adjusters, and subrogation details" at bounding box center [426, 158] width 45 height 6
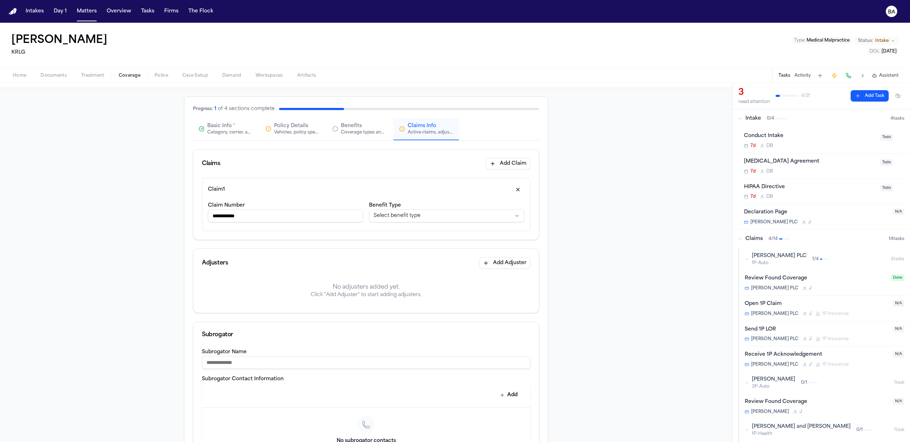
scroll to position [61, 0]
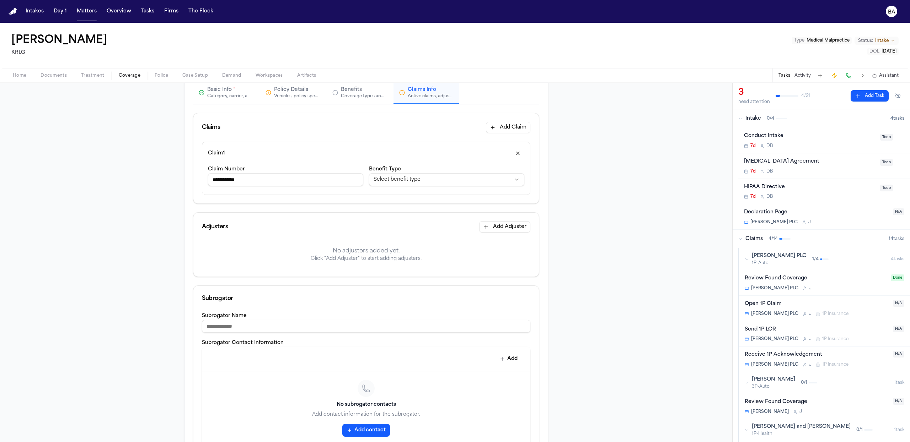
click at [496, 227] on button "Add Adjuster" at bounding box center [504, 226] width 51 height 11
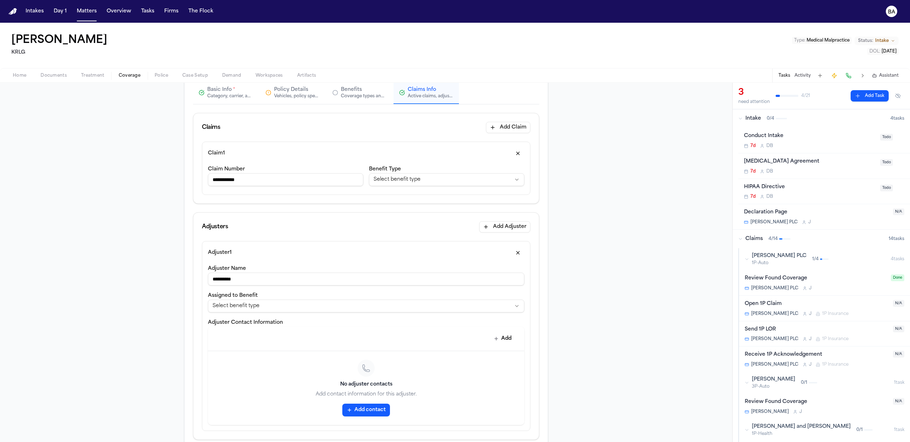
type input "**********"
click at [282, 302] on html "**********" at bounding box center [455, 221] width 910 height 442
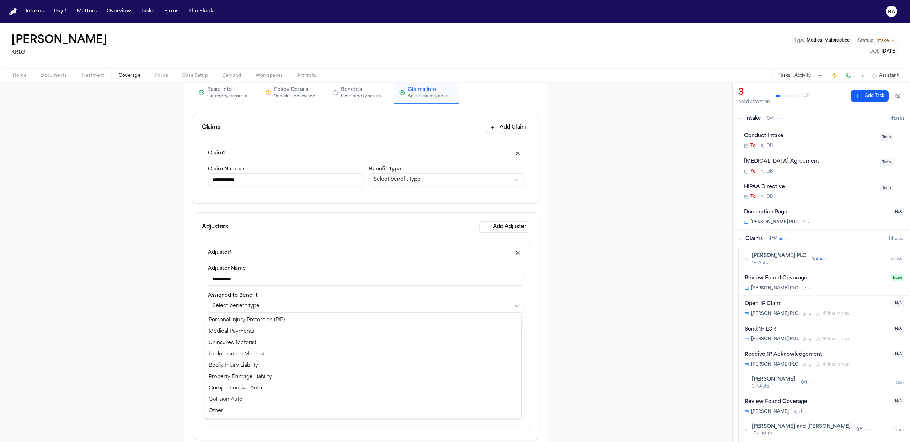
select select "**********"
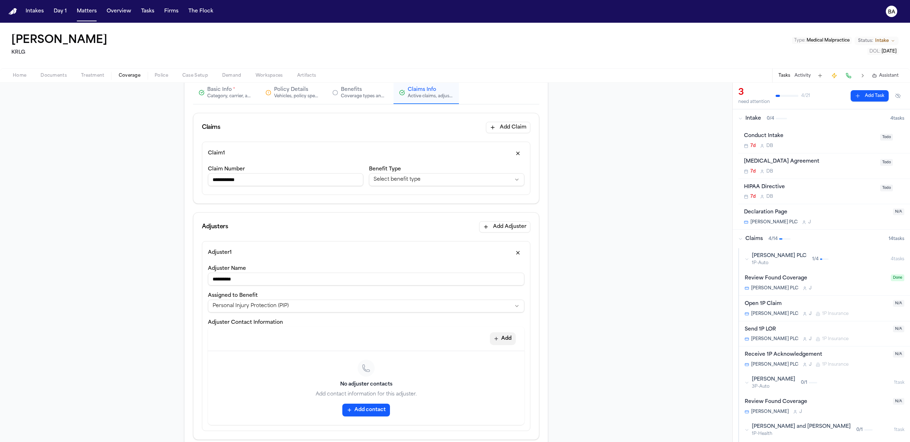
click at [500, 336] on button "Add" at bounding box center [503, 339] width 26 height 13
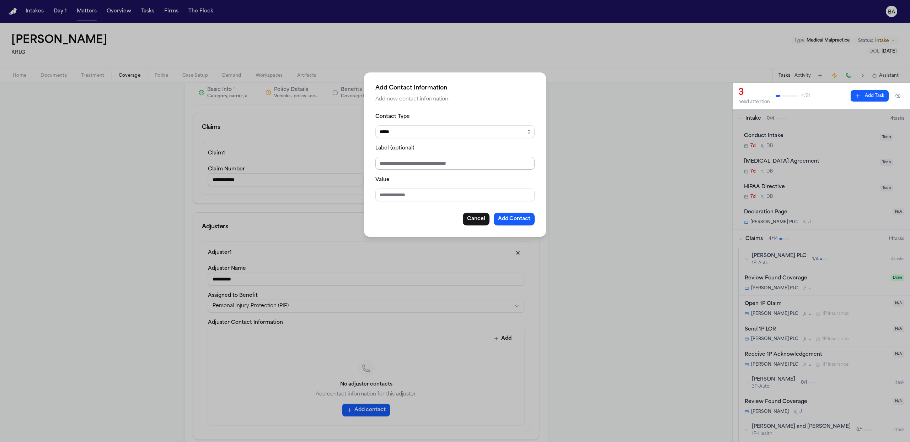
click at [412, 162] on input "Label (optional)" at bounding box center [454, 163] width 159 height 13
click at [393, 195] on input "Value" at bounding box center [454, 195] width 159 height 13
type input "**********"
click at [506, 221] on button "Add Contact" at bounding box center [514, 219] width 41 height 13
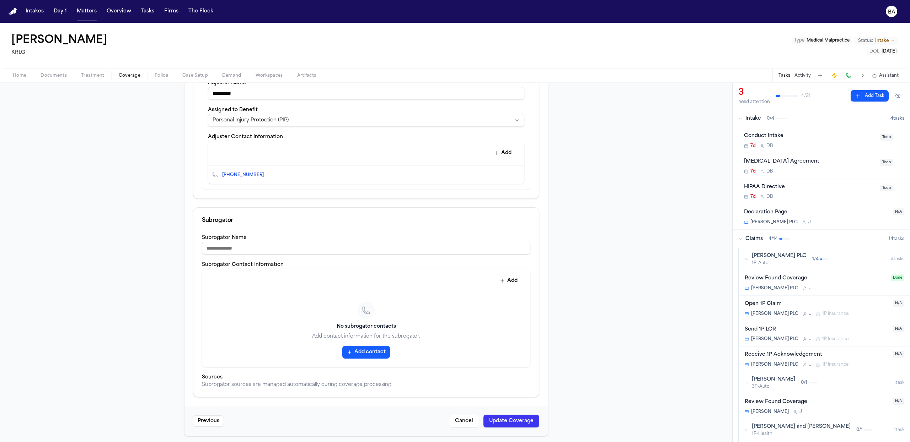
scroll to position [0, 0]
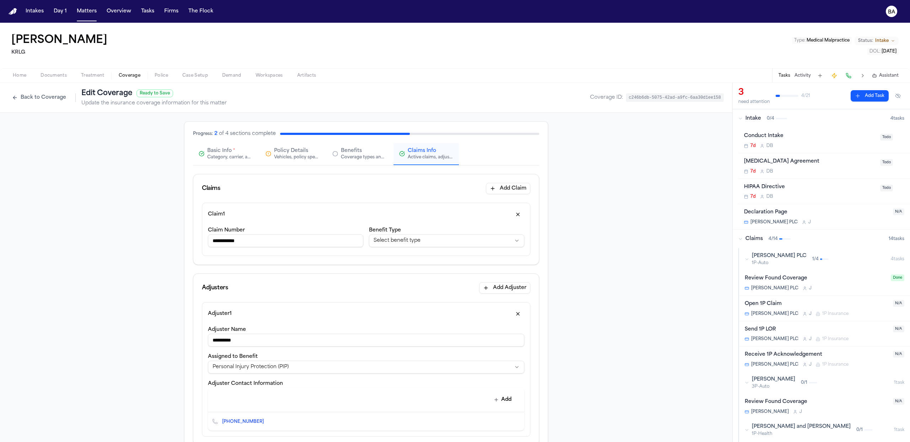
drag, startPoint x: 261, startPoint y: 238, endPoint x: 262, endPoint y: 243, distance: 4.6
click at [261, 238] on input "**********" at bounding box center [285, 241] width 155 height 13
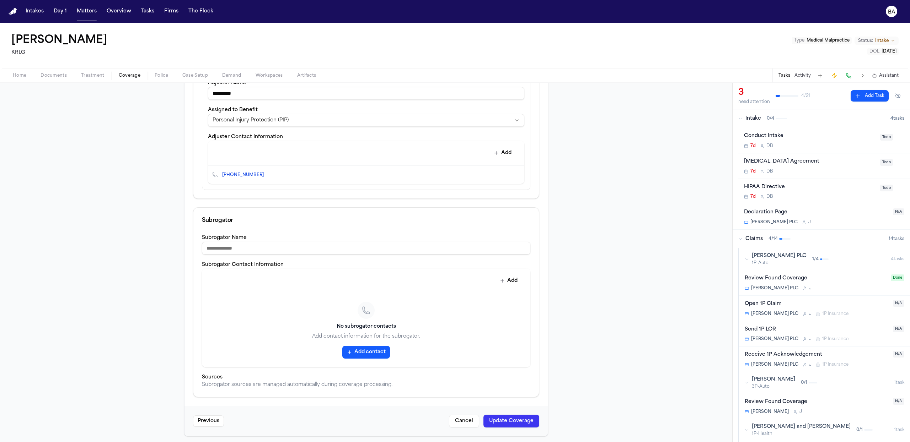
type input "**********"
click at [528, 424] on button "Update Coverage" at bounding box center [511, 421] width 56 height 13
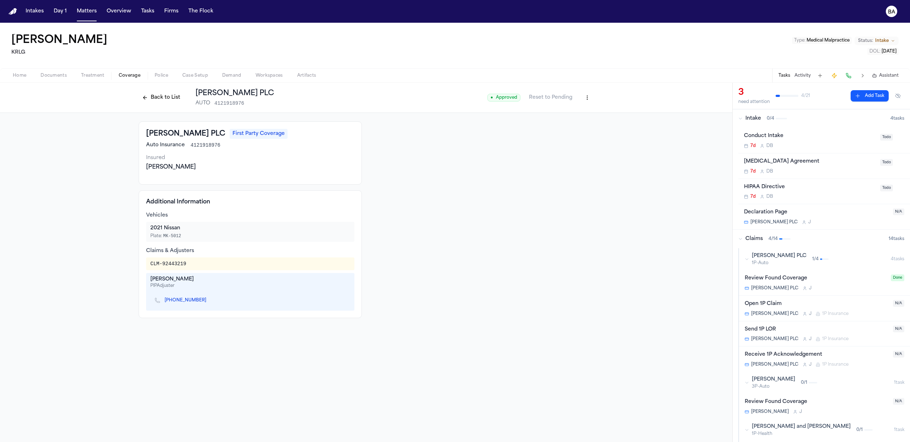
click at [809, 333] on div "Send 1P LOR" at bounding box center [816, 330] width 144 height 8
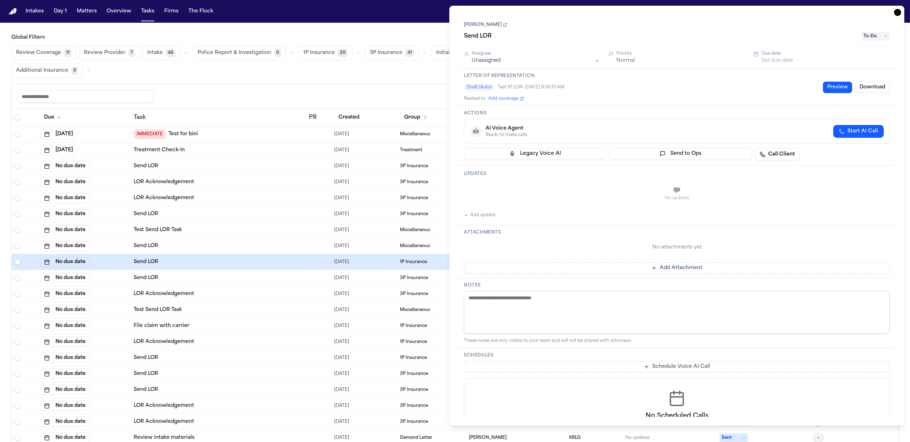
click at [514, 100] on span "Add coverage" at bounding box center [503, 99] width 30 height 6
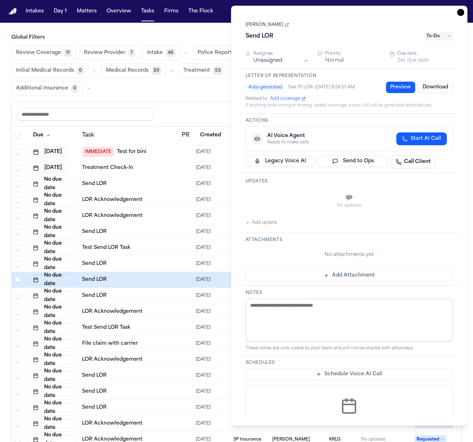
click at [293, 107] on div "If anything looks wrong or missing, update coverage; a new LoR will be generate…" at bounding box center [350, 106] width 208 height 6
click at [291, 108] on div "If anything looks wrong or missing, update coverage; a new LoR will be generate…" at bounding box center [350, 106] width 208 height 6
click at [297, 112] on div "Letter of Representation Auto‑generated Test 1P LOR • 8/11/2025, 9:24:51 AM Pre…" at bounding box center [349, 91] width 219 height 45
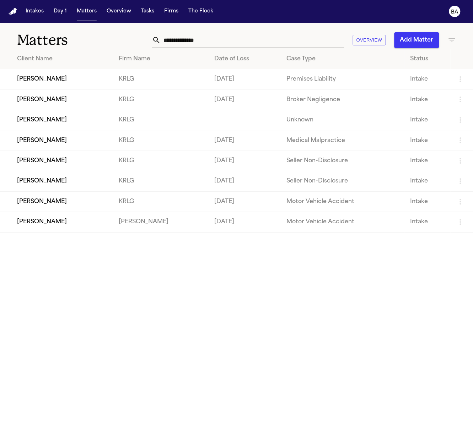
click at [372, 306] on main "Matters Overview Add Matter Client Name Firm Name Date of Loss Case Type Status…" at bounding box center [236, 233] width 473 height 420
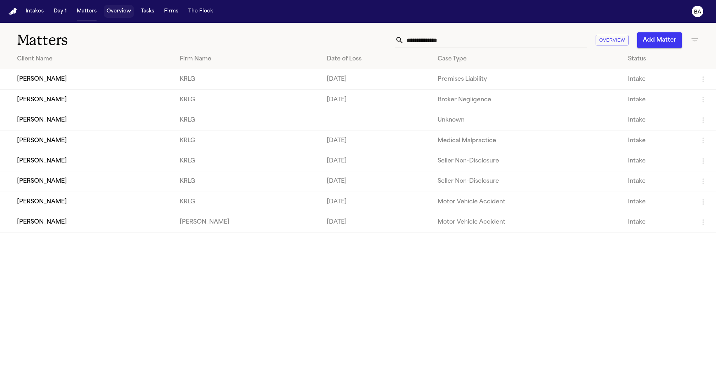
click at [142, 12] on button "Tasks" at bounding box center [147, 11] width 19 height 13
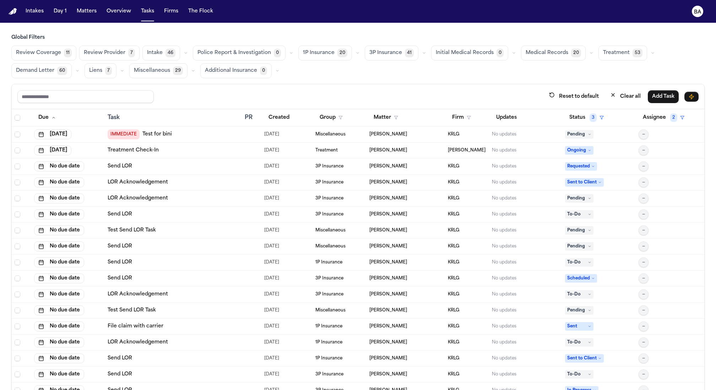
click at [187, 255] on td "Send LOR" at bounding box center [173, 262] width 137 height 16
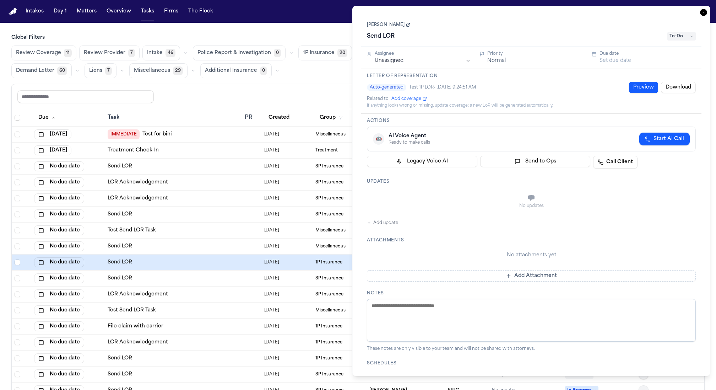
click at [678, 85] on button "Download" at bounding box center [678, 87] width 35 height 11
click at [672, 91] on button "Download" at bounding box center [678, 87] width 35 height 11
click at [155, 12] on button "Tasks" at bounding box center [147, 11] width 19 height 13
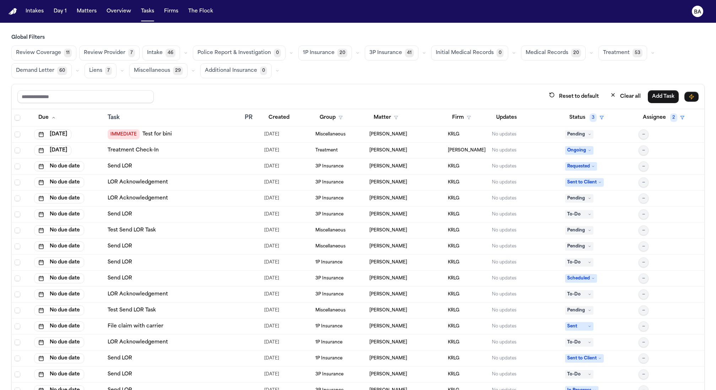
click at [354, 55] on button "button" at bounding box center [358, 53] width 9 height 9
click at [329, 85] on button "Send LOR 10" at bounding box center [334, 85] width 70 height 14
